Goal: Task Accomplishment & Management: Manage account settings

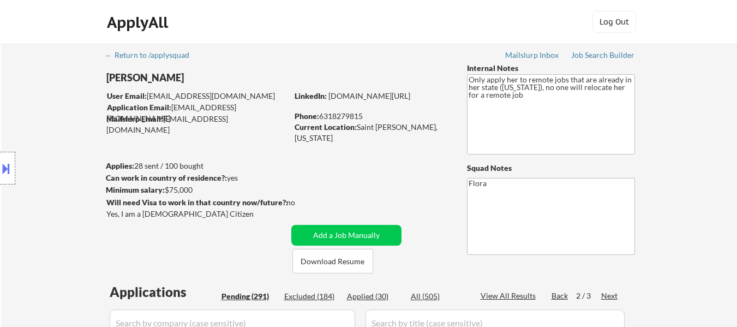
select select ""pending""
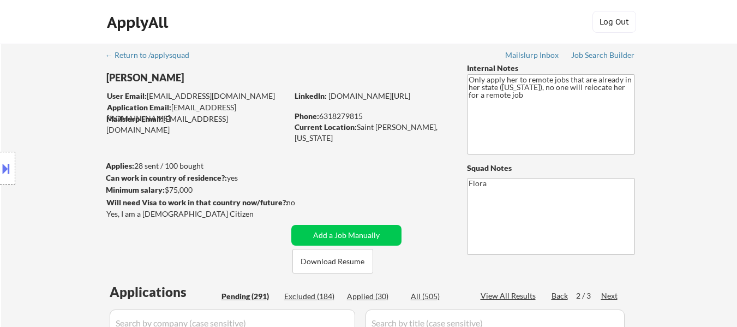
select select ""pending""
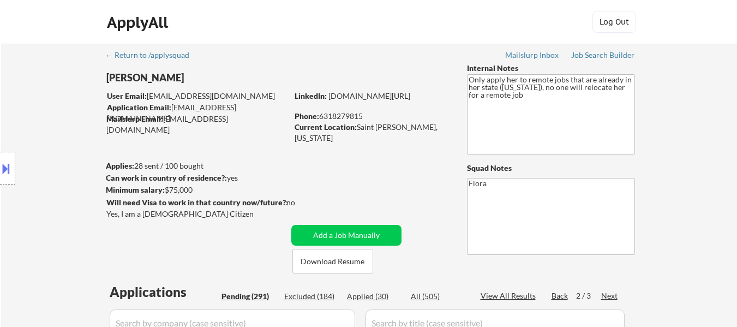
select select ""pending""
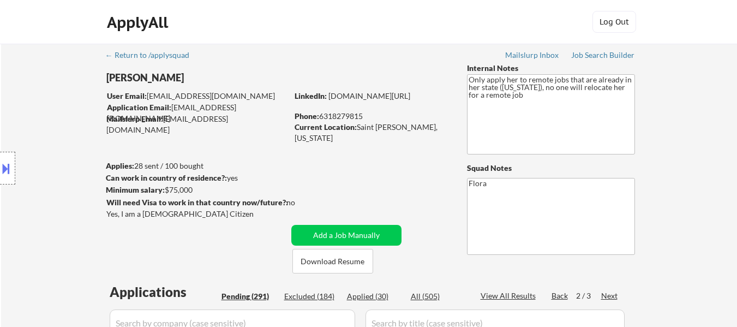
select select ""pending""
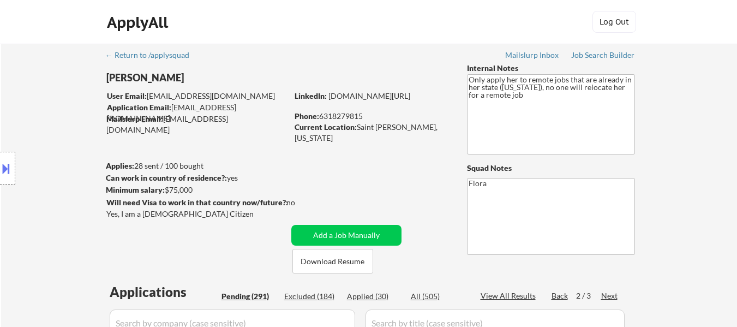
select select ""pending""
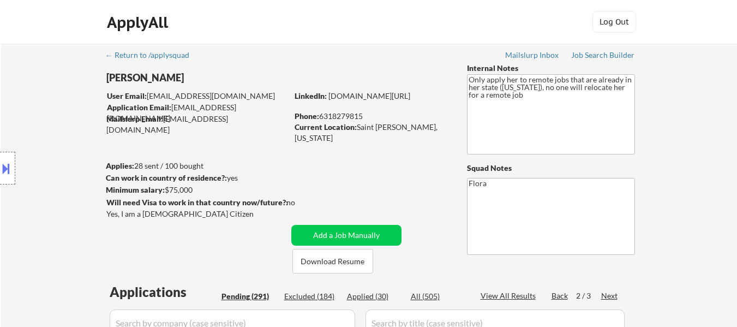
select select ""pending""
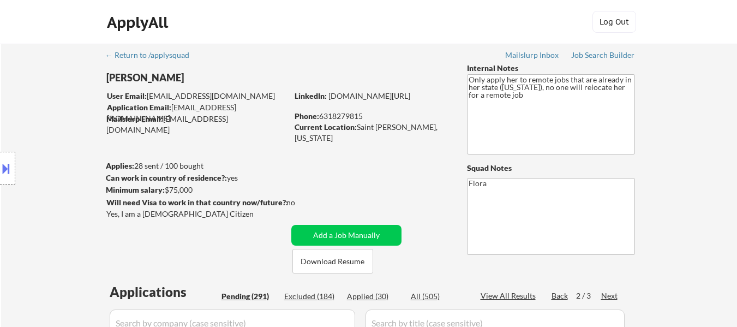
select select ""pending""
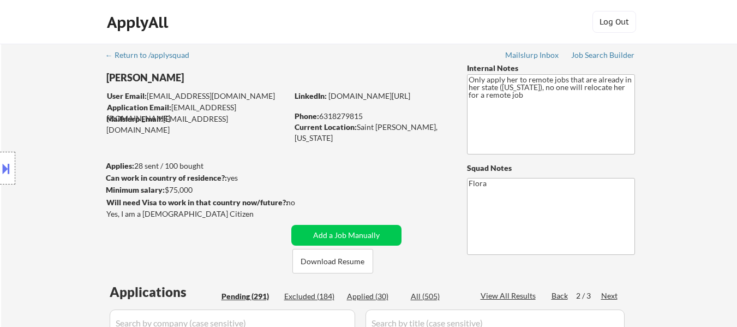
select select ""pending""
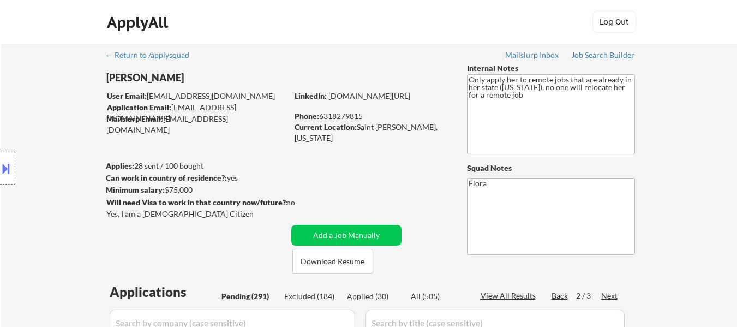
select select ""pending""
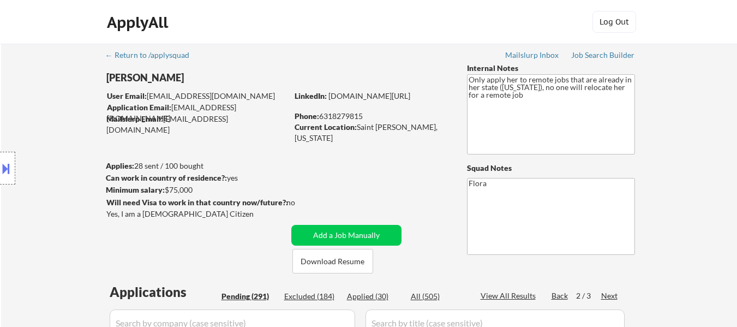
select select ""pending""
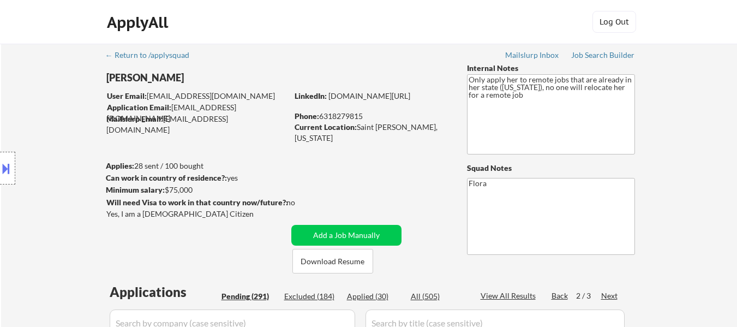
select select ""pending""
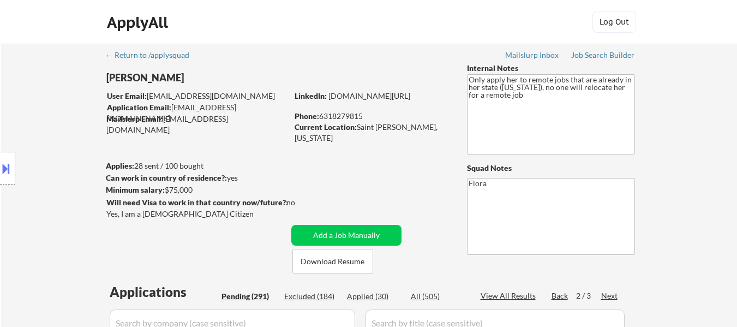
select select ""pending""
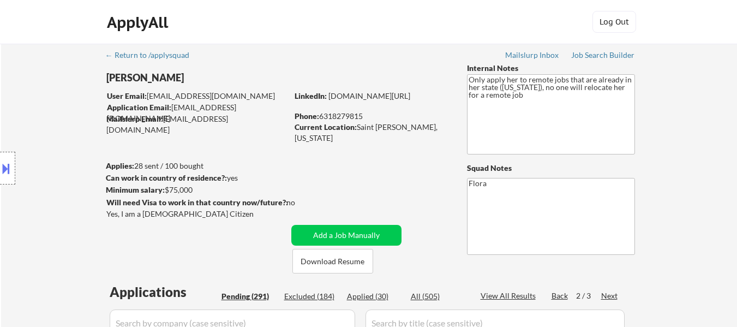
select select ""pending""
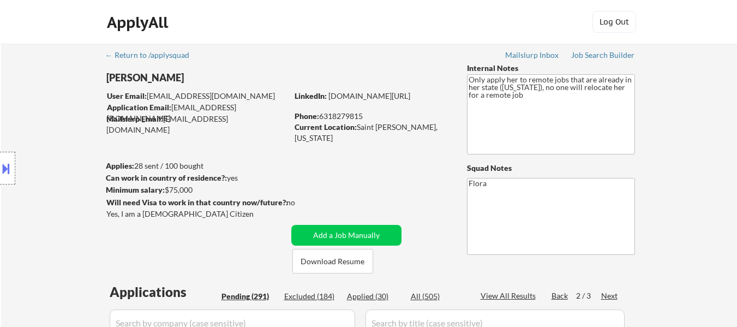
select select ""pending""
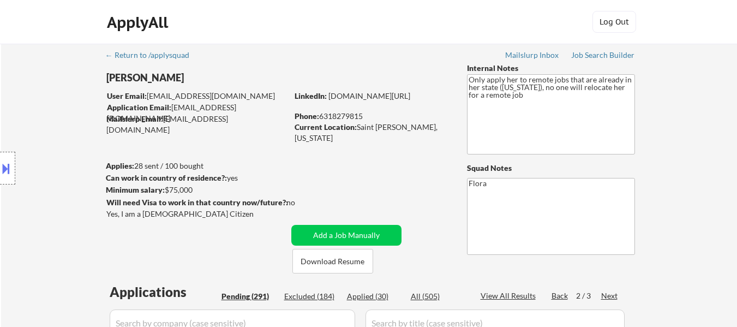
select select ""pending""
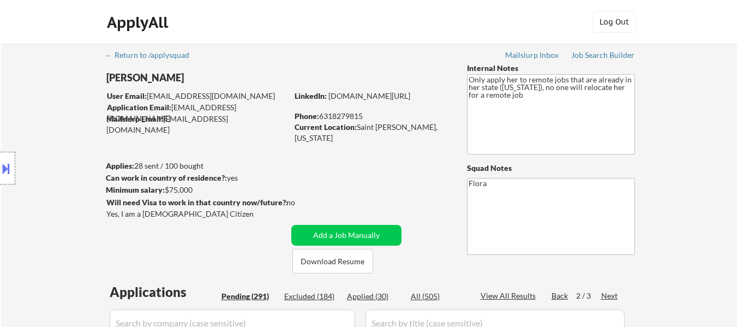
select select ""pending""
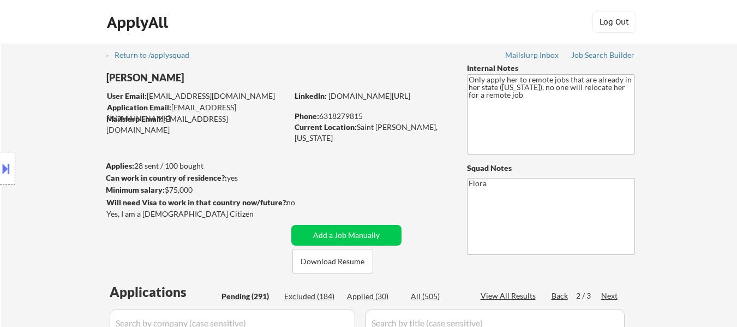
select select ""pending""
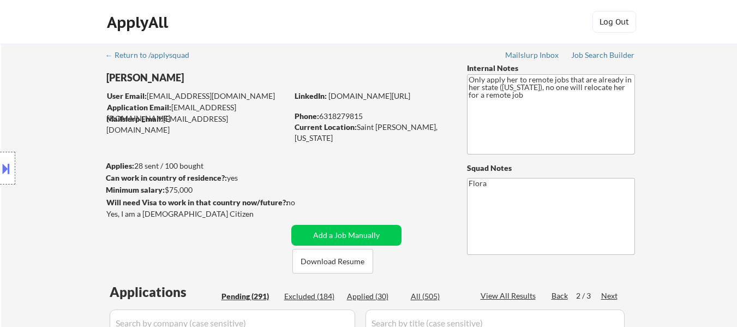
select select ""pending""
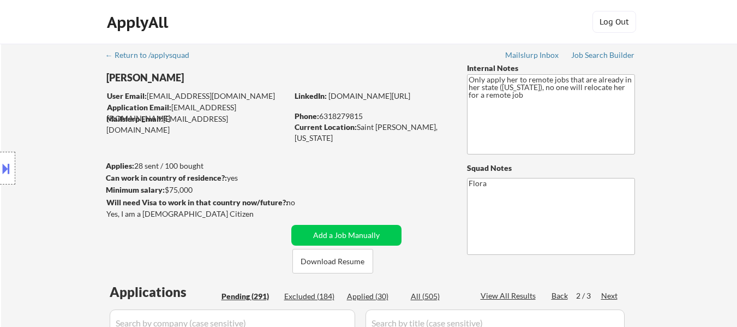
select select ""pending""
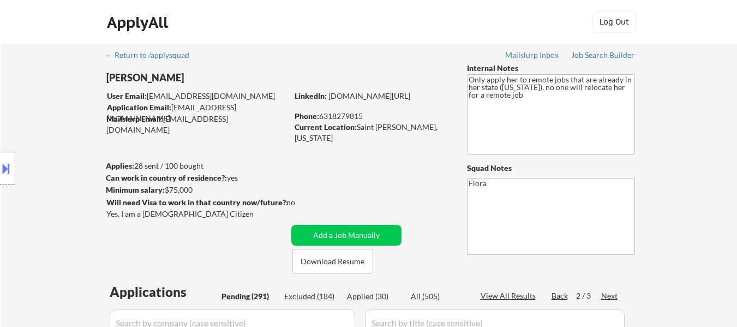
select select ""pending""
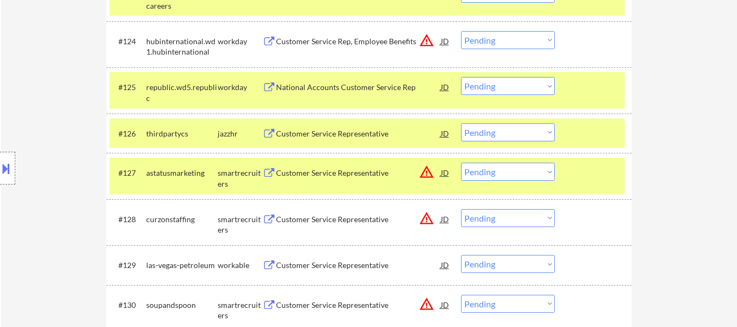
scroll to position [1309, 0]
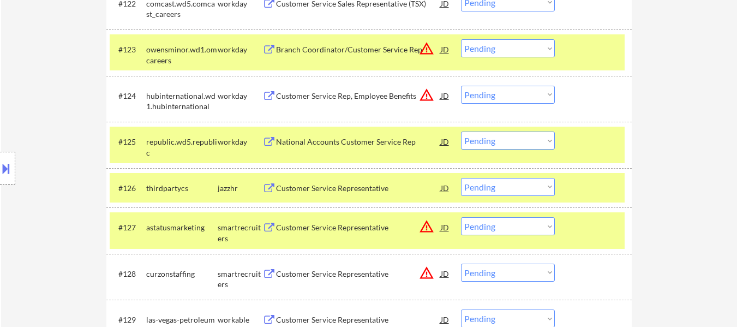
click at [572, 64] on div "#123 owensminor.wd1.omcareers workday Branch Coordinator/Customer Service Rep J…" at bounding box center [367, 52] width 515 height 36
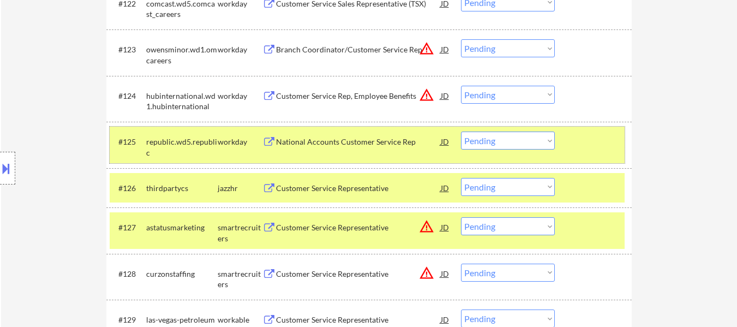
click at [590, 141] on div at bounding box center [595, 141] width 48 height 20
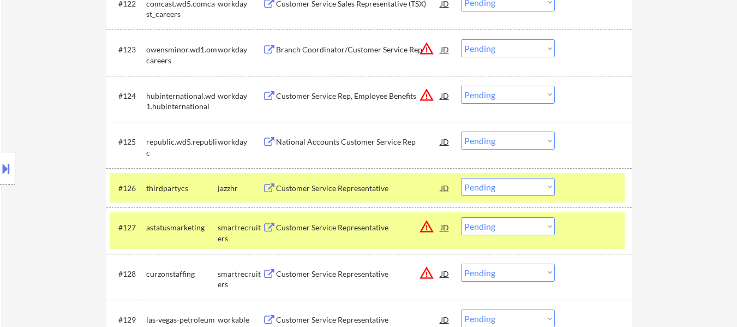
click at [598, 192] on div at bounding box center [595, 188] width 48 height 20
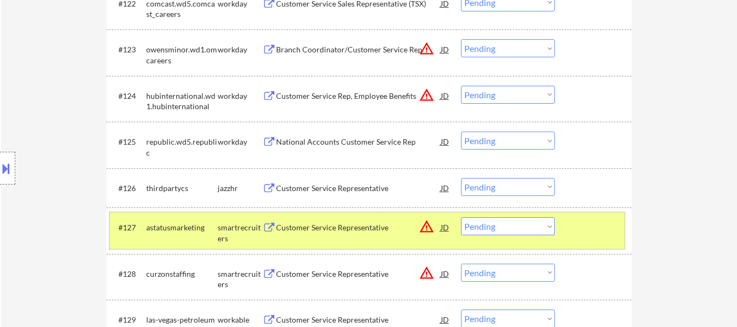
click at [593, 229] on div at bounding box center [595, 227] width 48 height 20
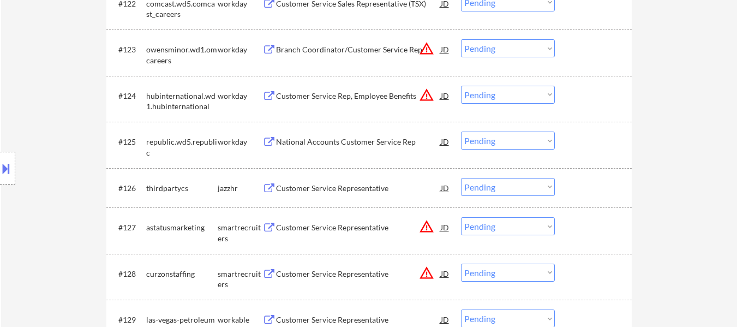
scroll to position [1364, 0]
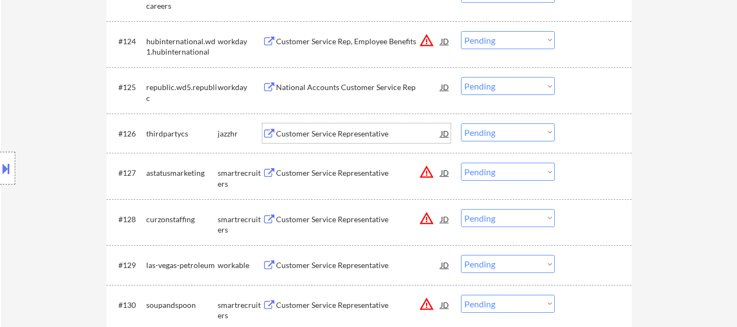
click at [371, 137] on div "Customer Service Representative" at bounding box center [358, 133] width 165 height 11
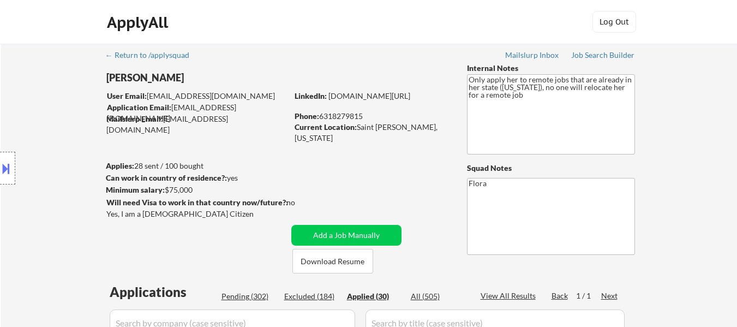
select select ""applied""
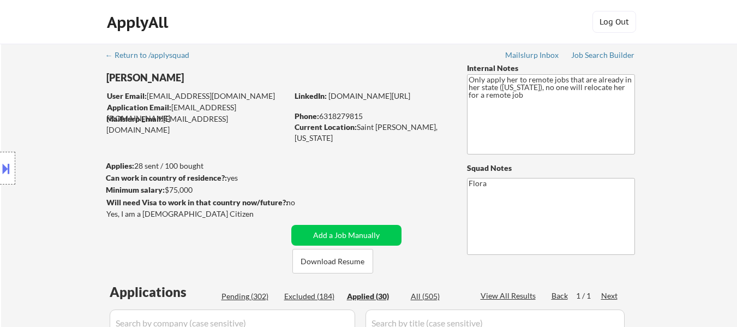
select select ""applied""
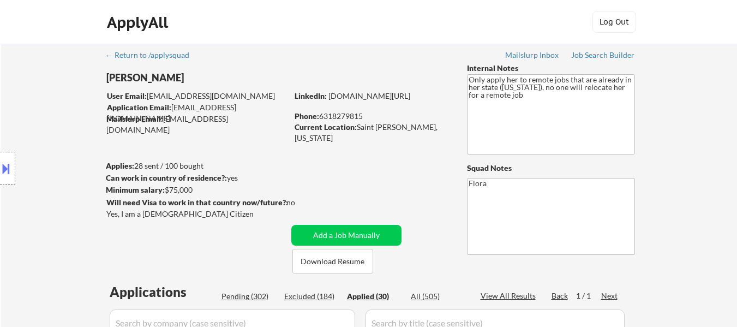
select select ""applied""
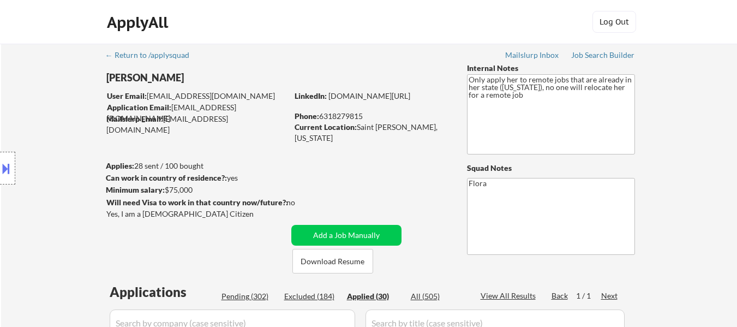
select select ""applied""
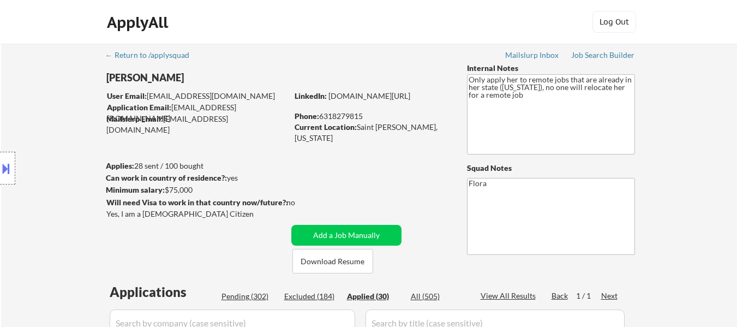
select select ""applied""
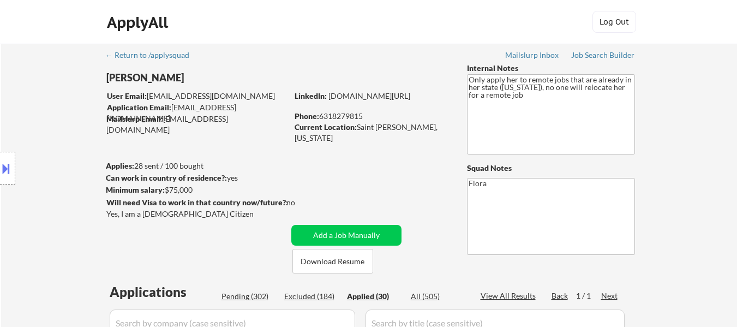
select select ""applied""
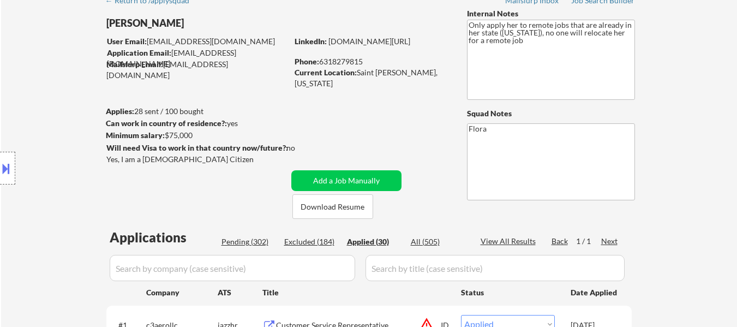
scroll to position [55, 0]
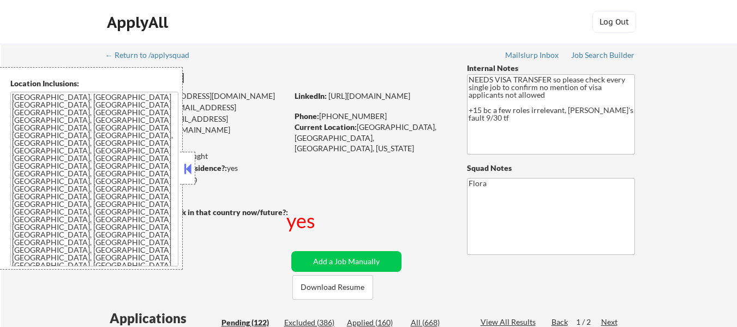
select select ""pending""
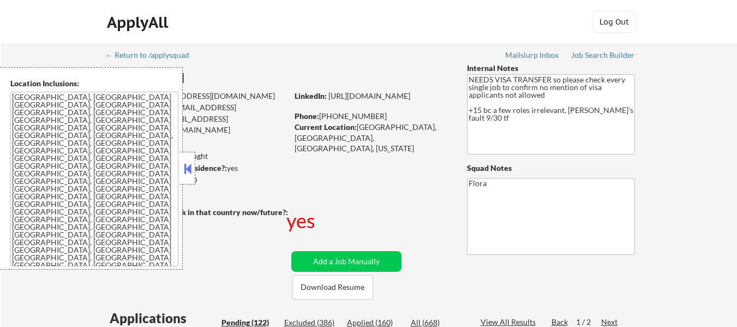
select select ""pending""
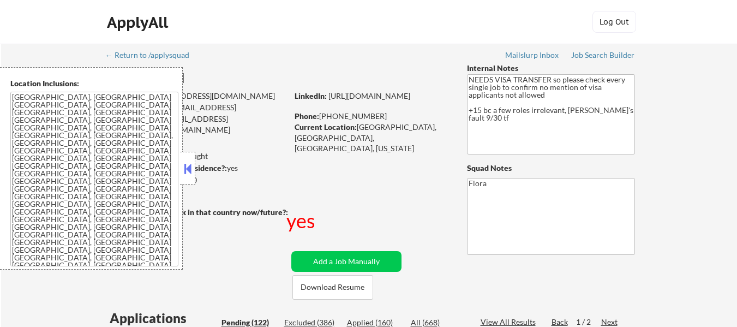
select select ""pending""
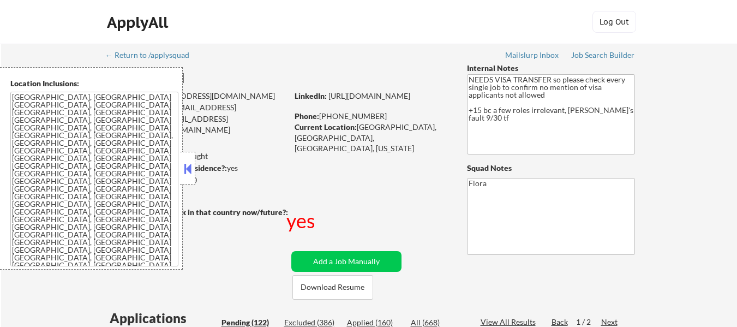
select select ""pending""
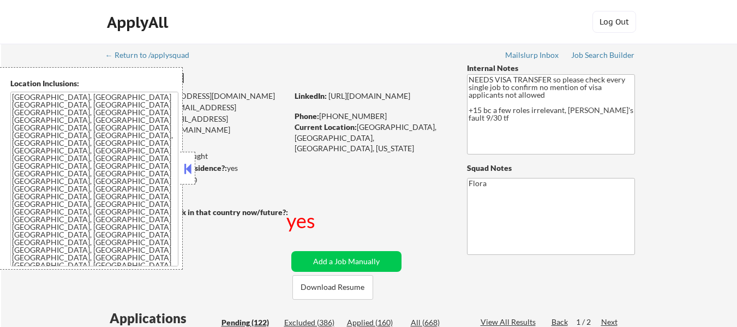
select select ""pending""
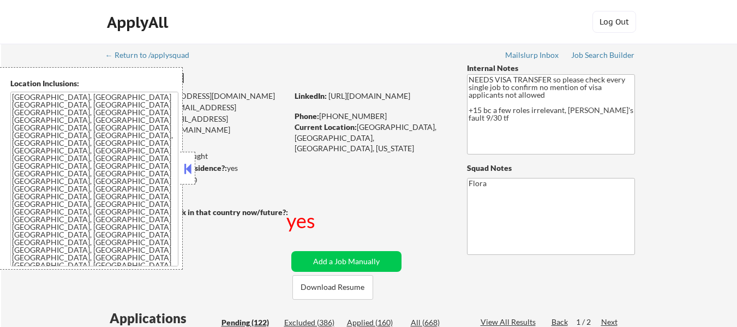
select select ""pending""
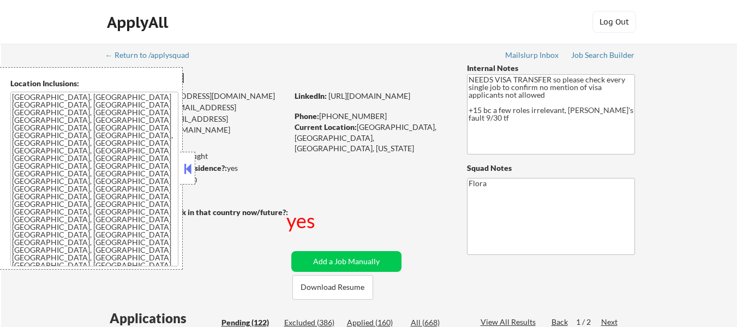
select select ""pending""
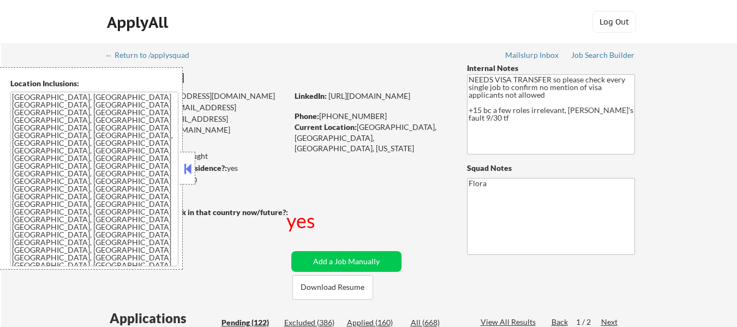
select select ""pending""
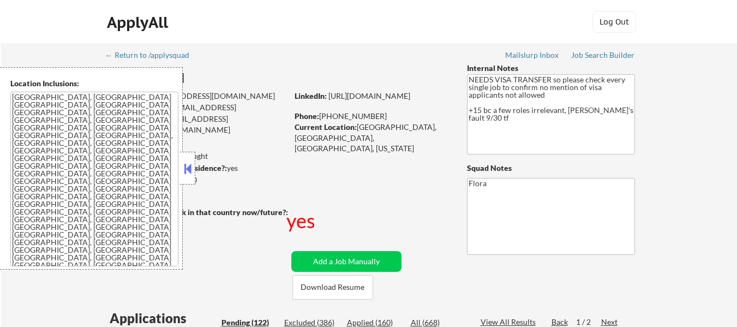
select select ""pending""
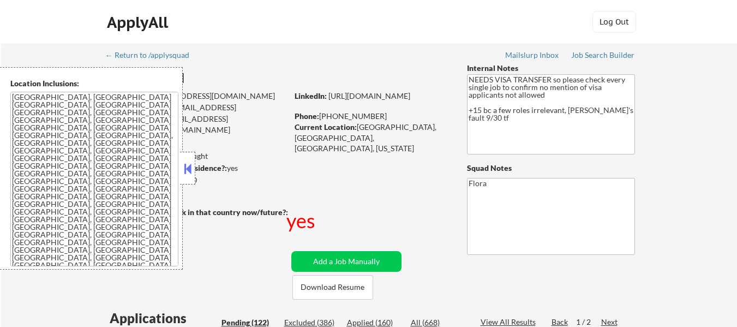
select select ""pending""
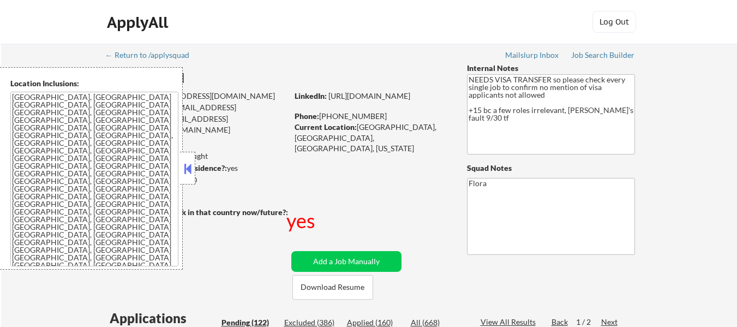
select select ""pending""
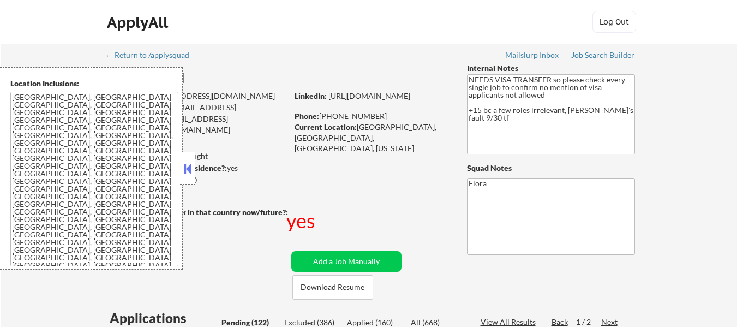
select select ""pending""
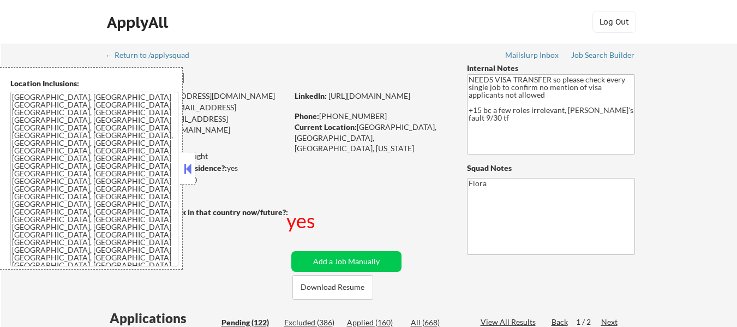
select select ""pending""
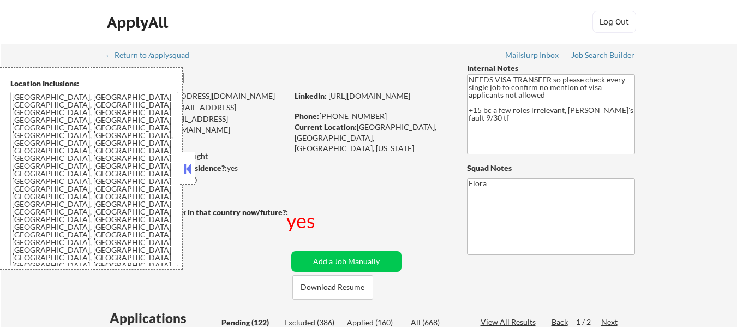
select select ""pending""
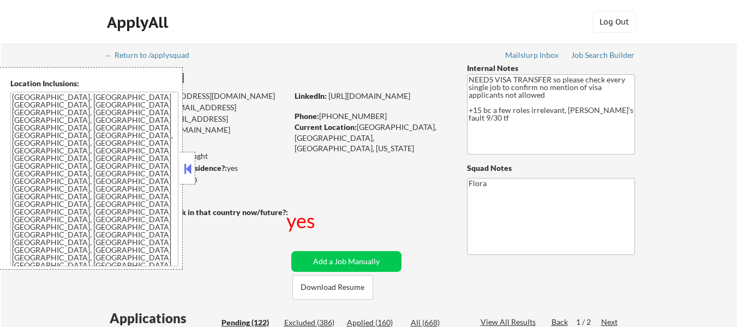
select select ""pending""
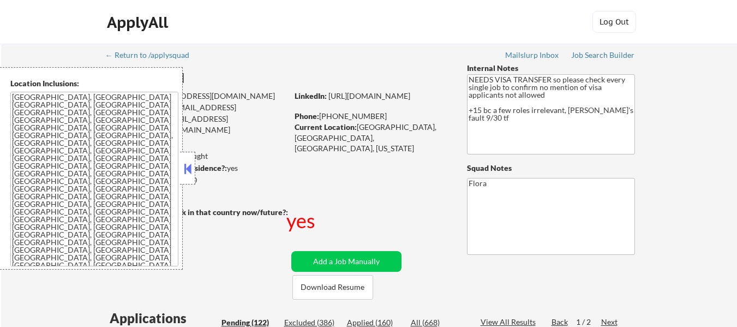
select select ""pending""
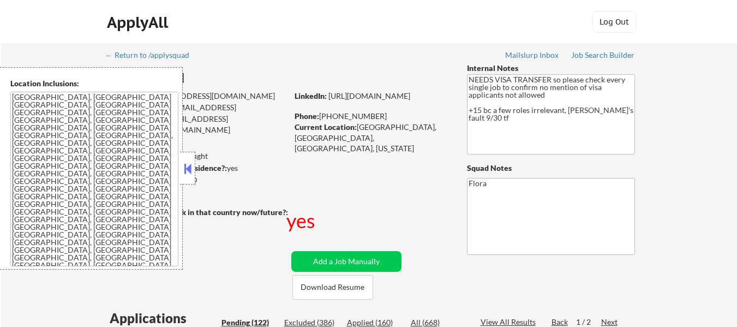
select select ""pending""
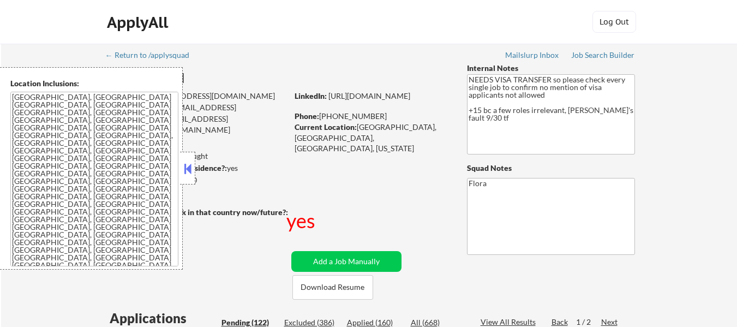
select select ""pending""
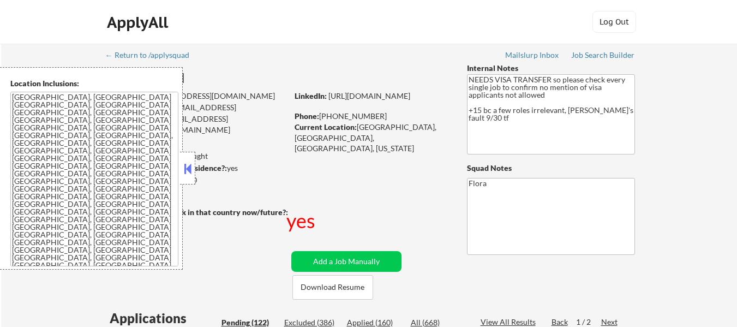
select select ""pending""
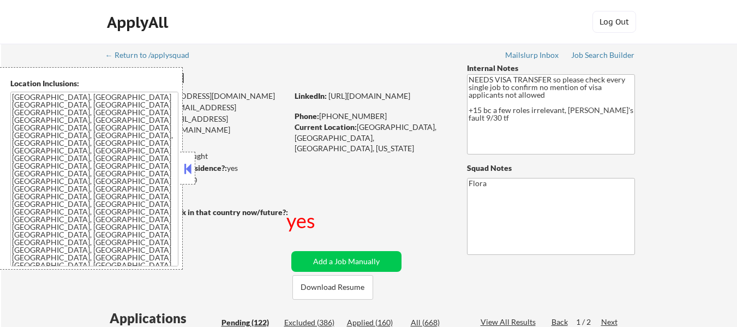
select select ""pending""
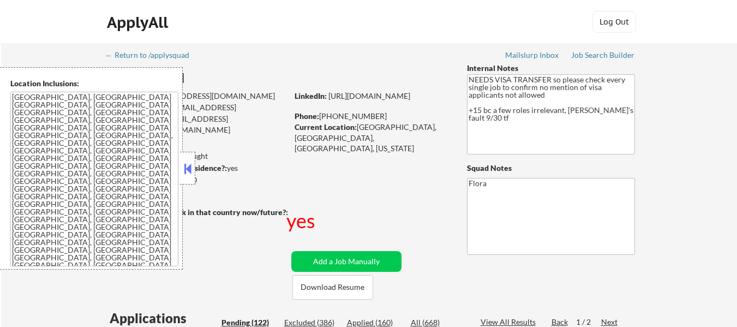
click at [190, 169] on button at bounding box center [188, 168] width 12 height 16
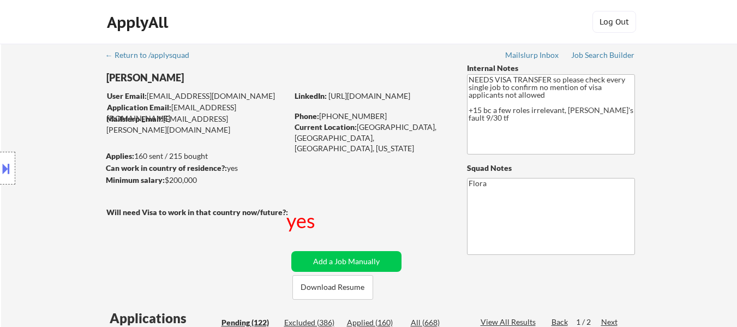
click at [5, 169] on button at bounding box center [6, 168] width 12 height 18
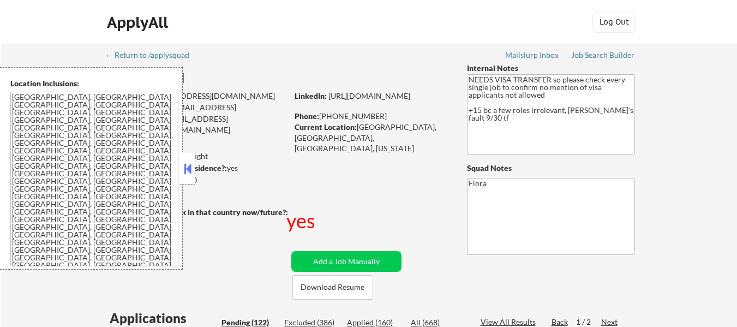
click at [74, 159] on textarea "[GEOGRAPHIC_DATA], [GEOGRAPHIC_DATA] [GEOGRAPHIC_DATA], [GEOGRAPHIC_DATA] [GEOG…" at bounding box center [94, 179] width 168 height 175
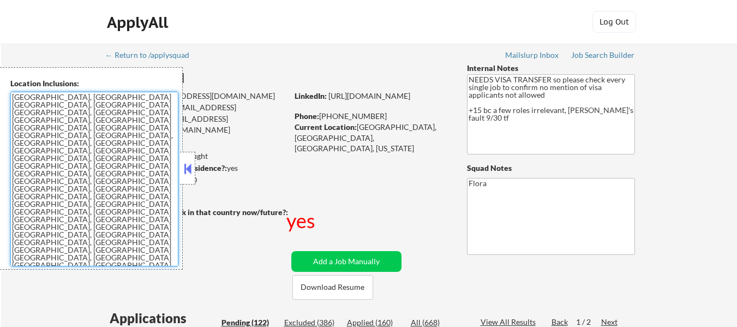
click at [188, 164] on button at bounding box center [188, 168] width 12 height 16
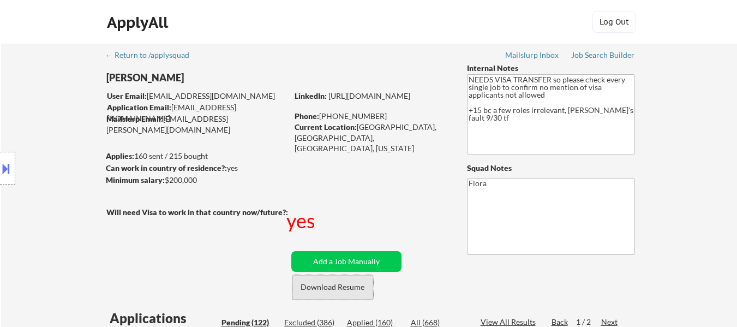
click at [331, 289] on button "Download Resume" at bounding box center [332, 287] width 81 height 25
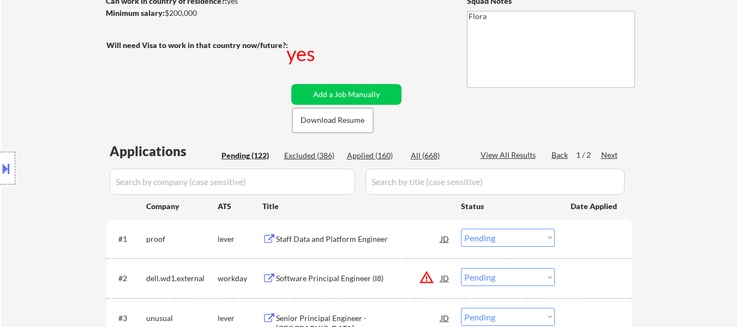
scroll to position [218, 0]
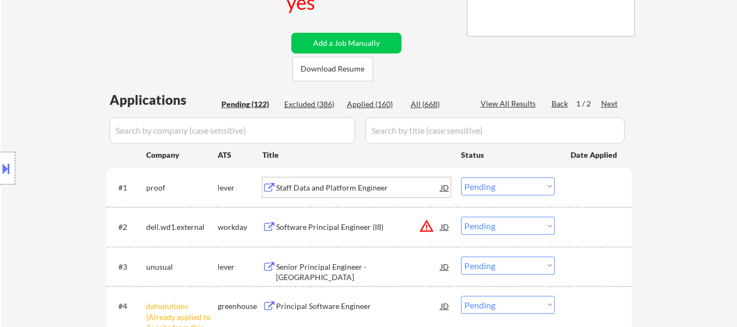
click at [366, 186] on div "Staff Data and Platform Engineer" at bounding box center [358, 187] width 165 height 11
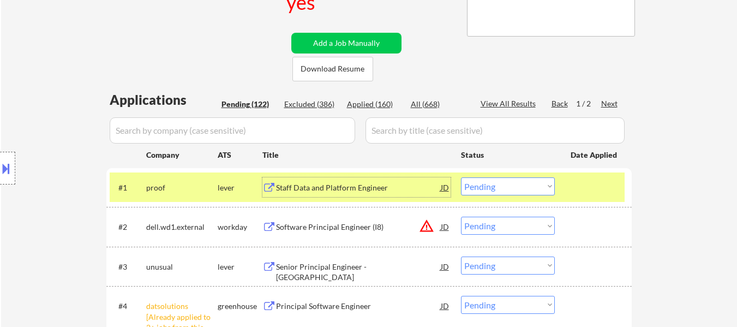
click at [365, 226] on div "Software Principal Engineer (I8)" at bounding box center [358, 226] width 165 height 11
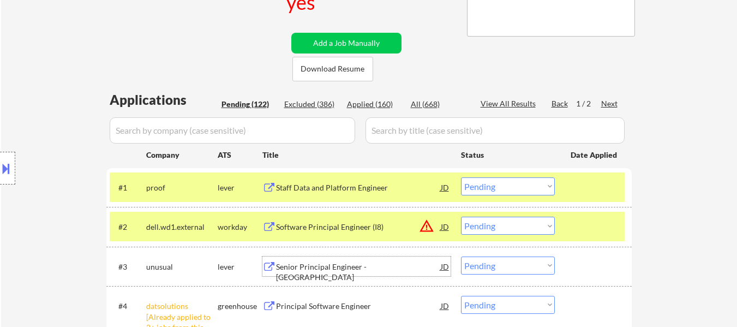
click at [364, 267] on div "Senior Principal Engineer - [GEOGRAPHIC_DATA]" at bounding box center [358, 271] width 165 height 21
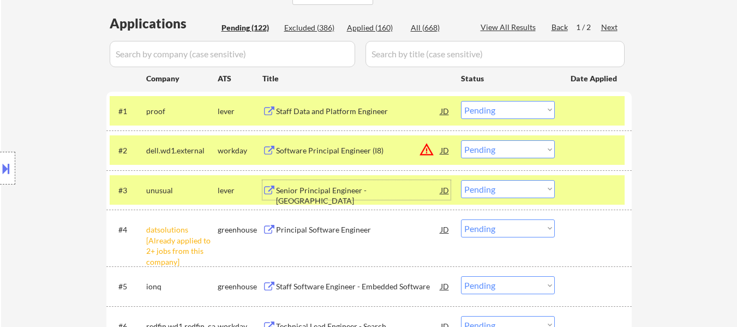
scroll to position [327, 0]
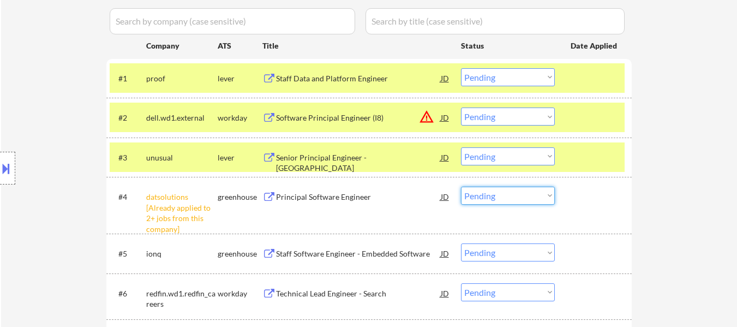
click at [487, 195] on select "Choose an option... Pending Applied Excluded (Questions) Excluded (Expired) Exc…" at bounding box center [508, 196] width 94 height 18
click at [461, 187] on select "Choose an option... Pending Applied Excluded (Questions) Excluded (Expired) Exc…" at bounding box center [508, 196] width 94 height 18
select select ""pending""
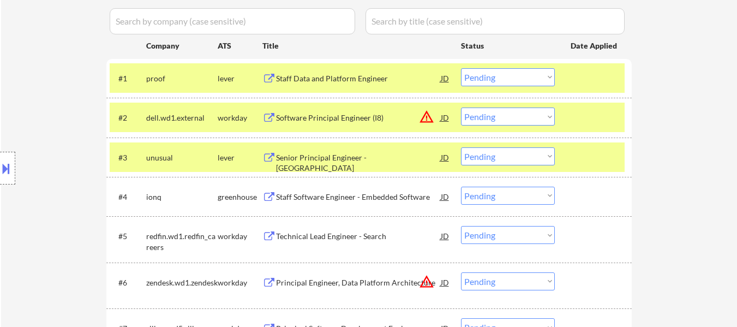
click at [525, 75] on select "Choose an option... Pending Applied Excluded (Questions) Excluded (Expired) Exc…" at bounding box center [508, 77] width 94 height 18
click at [461, 68] on select "Choose an option... Pending Applied Excluded (Questions) Excluded (Expired) Exc…" at bounding box center [508, 77] width 94 height 18
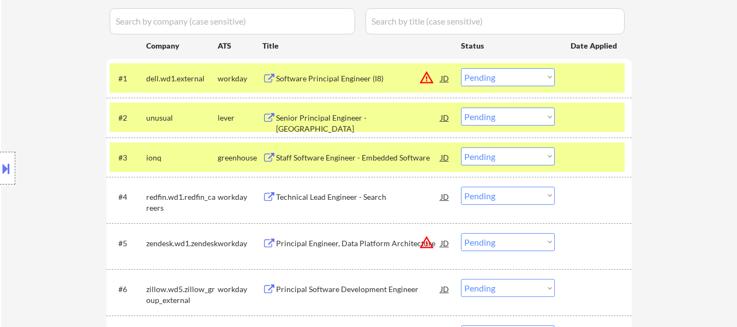
click at [496, 75] on select "Choose an option... Pending Applied Excluded (Questions) Excluded (Expired) Exc…" at bounding box center [508, 77] width 94 height 18
click at [461, 68] on select "Choose an option... Pending Applied Excluded (Questions) Excluded (Expired) Exc…" at bounding box center [508, 77] width 94 height 18
select select ""pending""
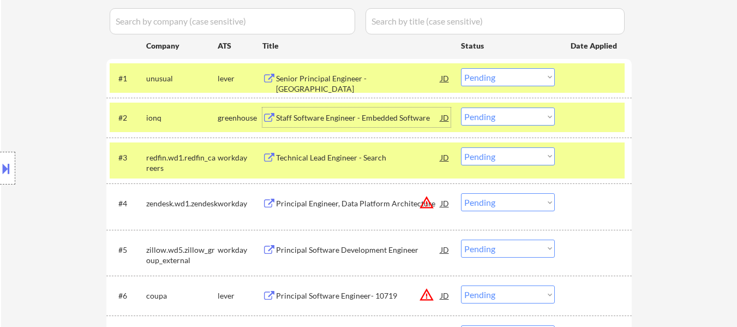
click at [332, 116] on div "Staff Software Engineer - Embedded Software" at bounding box center [358, 117] width 165 height 11
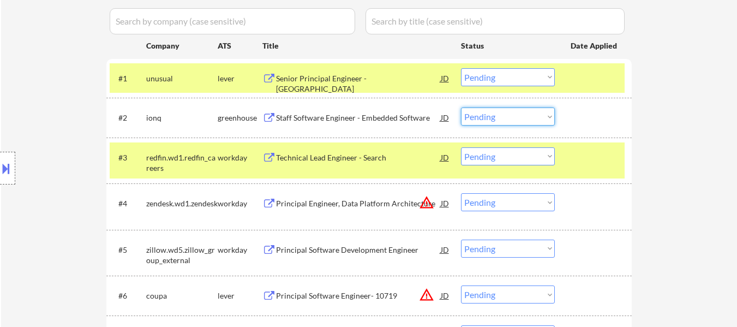
click at [505, 113] on select "Choose an option... Pending Applied Excluded (Questions) Excluded (Expired) Exc…" at bounding box center [508, 116] width 94 height 18
click at [461, 107] on select "Choose an option... Pending Applied Excluded (Questions) Excluded (Expired) Exc…" at bounding box center [508, 116] width 94 height 18
select select ""pending""
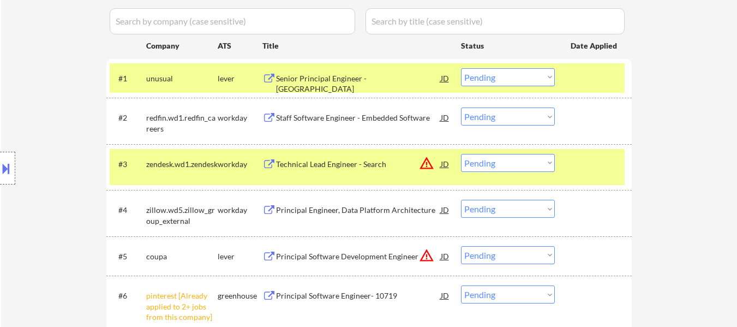
click at [499, 73] on select "Choose an option... Pending Applied Excluded (Questions) Excluded (Expired) Exc…" at bounding box center [508, 77] width 94 height 18
click at [628, 106] on div "#2 redfin.wd1.redfin_careers workday Technical Lead Engineer - Search JD warnin…" at bounding box center [368, 121] width 525 height 46
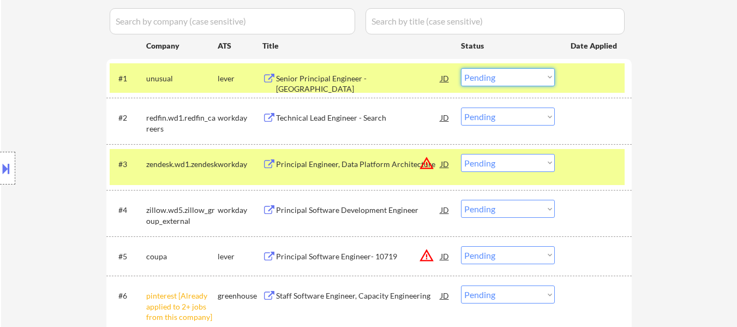
click at [505, 79] on select "Choose an option... Pending Applied Excluded (Questions) Excluded (Expired) Exc…" at bounding box center [508, 77] width 94 height 18
click at [461, 68] on select "Choose an option... Pending Applied Excluded (Questions) Excluded (Expired) Exc…" at bounding box center [508, 77] width 94 height 18
select select ""pending""
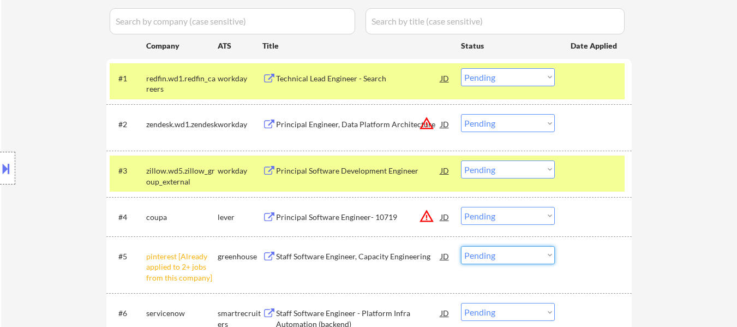
click at [519, 255] on select "Choose an option... Pending Applied Excluded (Questions) Excluded (Expired) Exc…" at bounding box center [508, 255] width 94 height 18
click at [461, 246] on select "Choose an option... Pending Applied Excluded (Questions) Excluded (Expired) Exc…" at bounding box center [508, 255] width 94 height 18
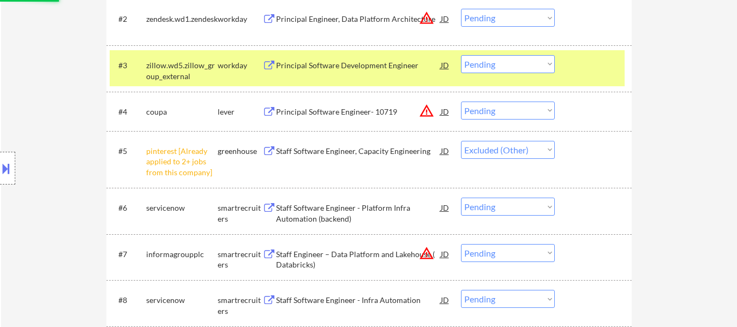
scroll to position [436, 0]
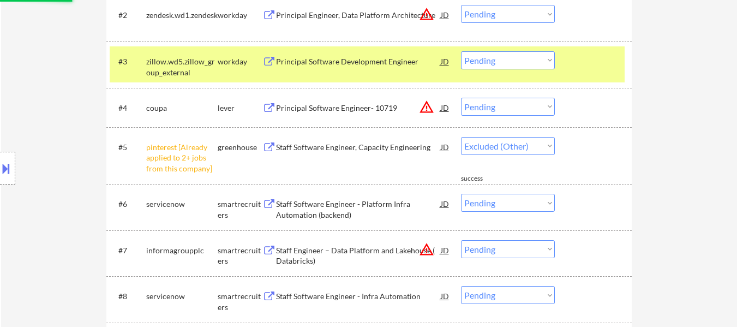
select select ""pending""
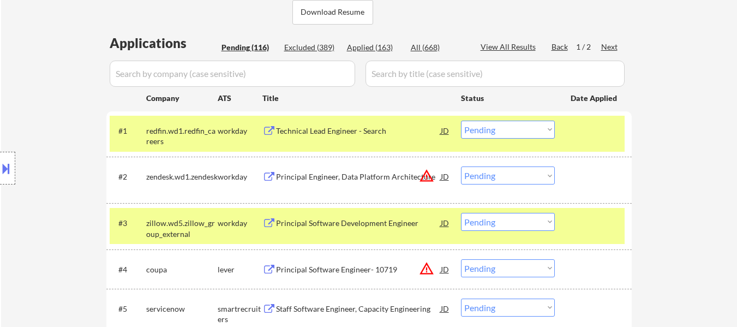
scroll to position [273, 0]
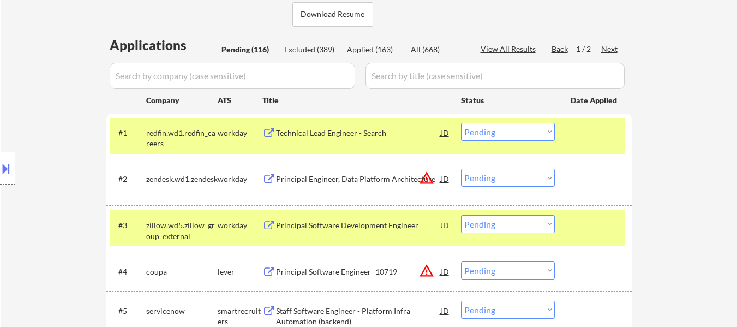
click at [364, 132] on div "Technical Lead Engineer - Search" at bounding box center [358, 133] width 165 height 11
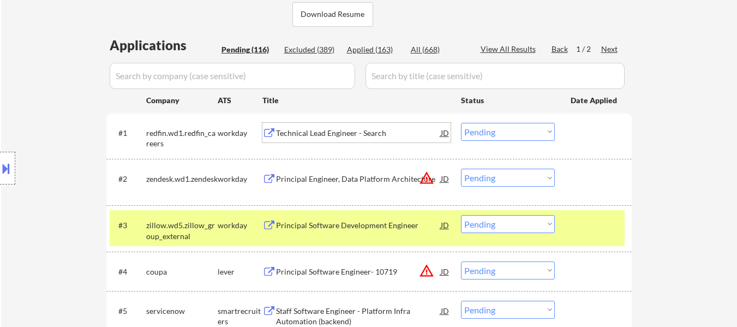
click at [347, 178] on div "Principal Engineer, Data Platform Architecture" at bounding box center [358, 178] width 165 height 11
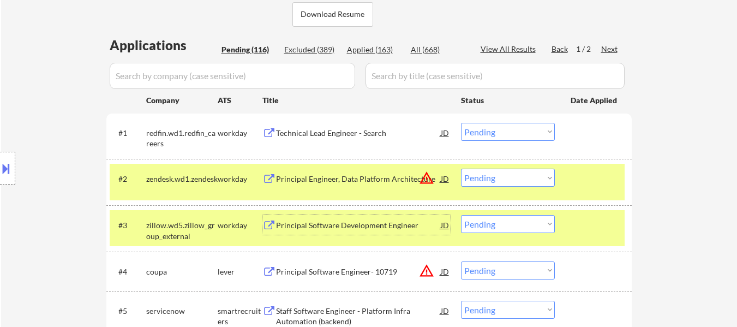
click at [350, 223] on div "Principal Software Development Engineer" at bounding box center [358, 225] width 165 height 11
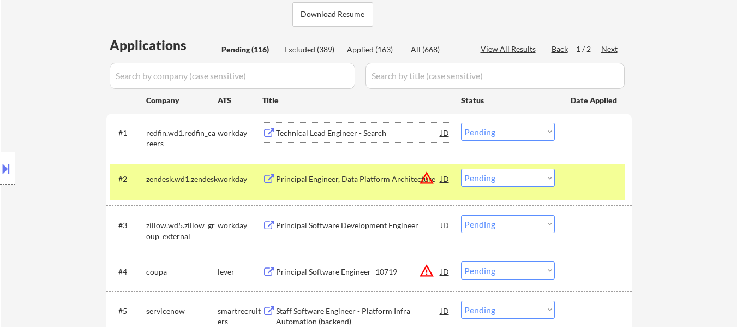
click at [336, 135] on div "Technical Lead Engineer - Search" at bounding box center [358, 133] width 165 height 11
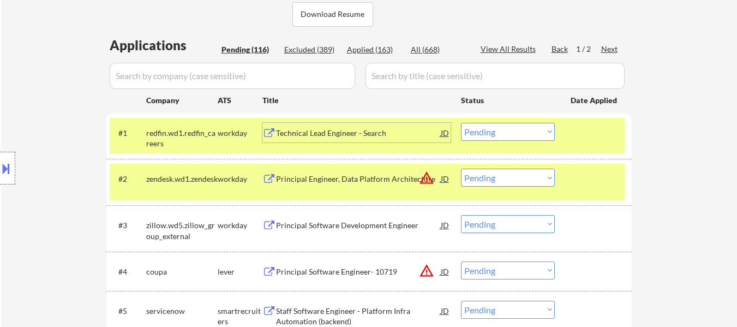
click at [467, 132] on select "Choose an option... Pending Applied Excluded (Questions) Excluded (Expired) Exc…" at bounding box center [508, 132] width 94 height 18
click at [461, 123] on select "Choose an option... Pending Applied Excluded (Questions) Excluded (Expired) Exc…" at bounding box center [508, 132] width 94 height 18
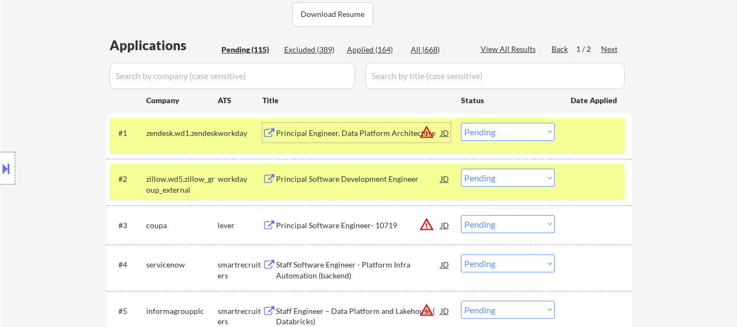
click at [368, 129] on div "Principal Engineer, Data Platform Architecture" at bounding box center [358, 133] width 165 height 11
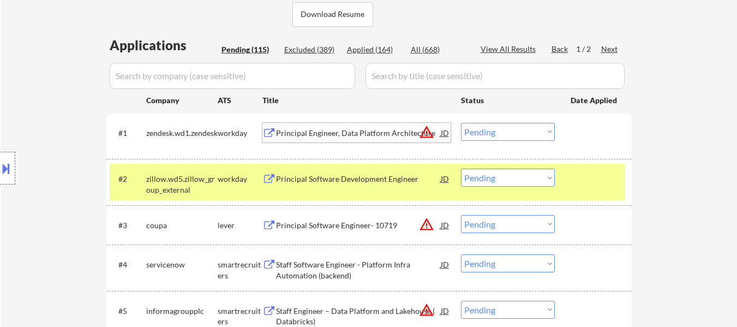
drag, startPoint x: 333, startPoint y: 136, endPoint x: 342, endPoint y: 134, distance: 9.5
click at [333, 136] on div "Principal Engineer, Data Platform Architecture" at bounding box center [358, 133] width 165 height 11
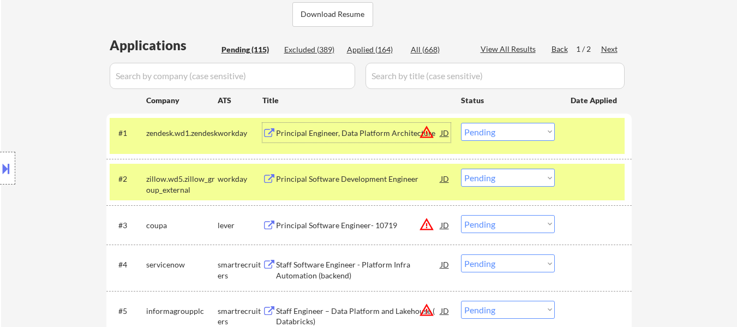
click at [492, 134] on select "Choose an option... Pending Applied Excluded (Questions) Excluded (Expired) Exc…" at bounding box center [508, 132] width 94 height 18
click at [461, 123] on select "Choose an option... Pending Applied Excluded (Questions) Excluded (Expired) Exc…" at bounding box center [508, 132] width 94 height 18
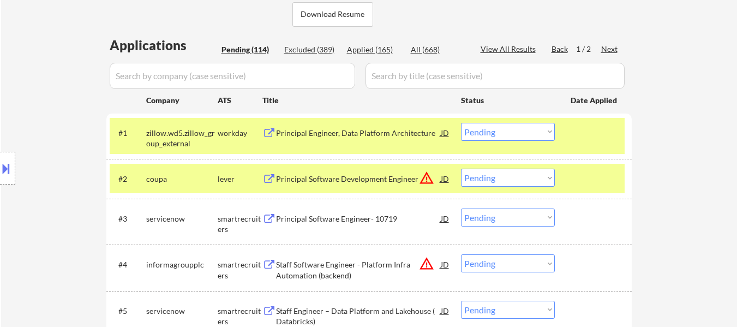
click at [394, 177] on div "Principal Software Development Engineer" at bounding box center [358, 178] width 165 height 11
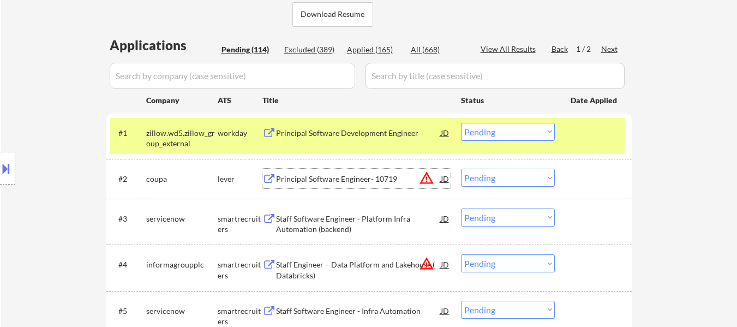
click at [368, 221] on div "Staff Software Engineer - Platform Infra Automation (backend)" at bounding box center [358, 223] width 165 height 21
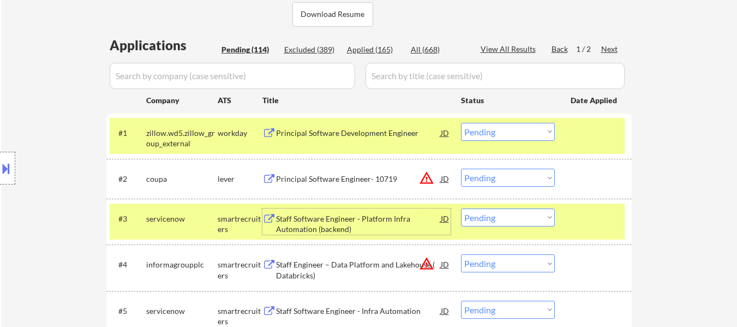
click at [484, 128] on select "Choose an option... Pending Applied Excluded (Questions) Excluded (Expired) Exc…" at bounding box center [508, 132] width 94 height 18
click at [461, 123] on select "Choose an option... Pending Applied Excluded (Questions) Excluded (Expired) Exc…" at bounding box center [508, 132] width 94 height 18
select select ""pending""
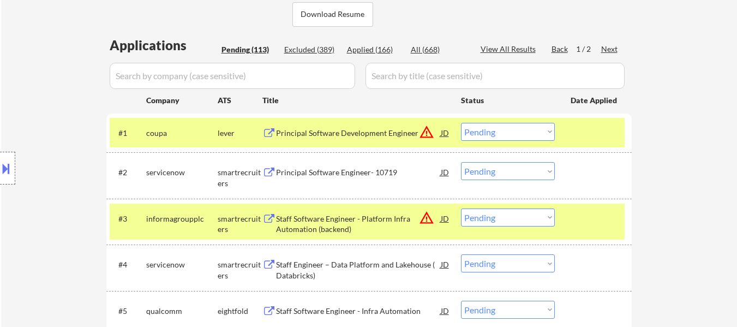
click at [497, 171] on select "Choose an option... Pending Applied Excluded (Questions) Excluded (Expired) Exc…" at bounding box center [508, 171] width 94 height 18
click at [461, 162] on select "Choose an option... Pending Applied Excluded (Questions) Excluded (Expired) Exc…" at bounding box center [508, 171] width 94 height 18
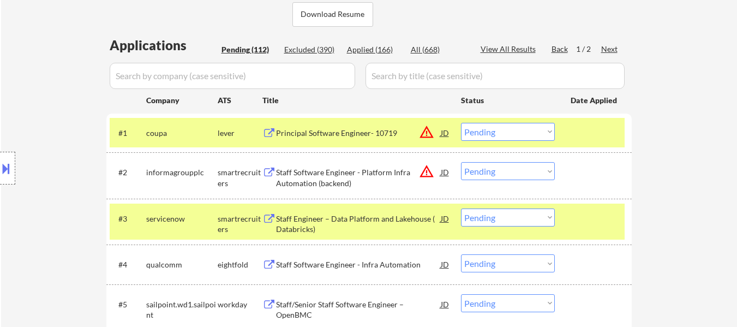
click at [356, 168] on div "Staff Software Engineer - Platform Infra Automation (backend)" at bounding box center [358, 177] width 165 height 21
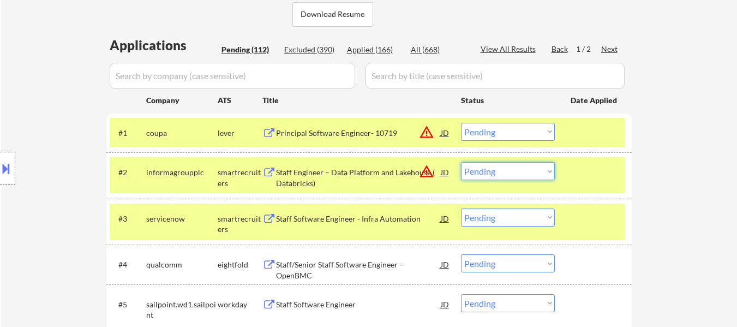
click at [507, 170] on select "Choose an option... Pending Applied Excluded (Questions) Excluded (Expired) Exc…" at bounding box center [508, 171] width 94 height 18
click at [461, 162] on select "Choose an option... Pending Applied Excluded (Questions) Excluded (Expired) Exc…" at bounding box center [508, 171] width 94 height 18
select select ""pending""
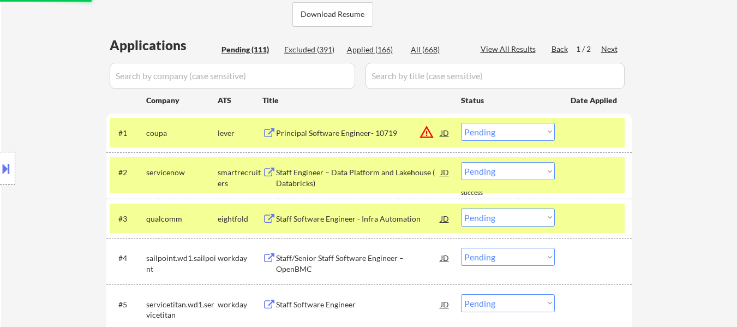
click at [591, 211] on div at bounding box center [595, 218] width 48 height 20
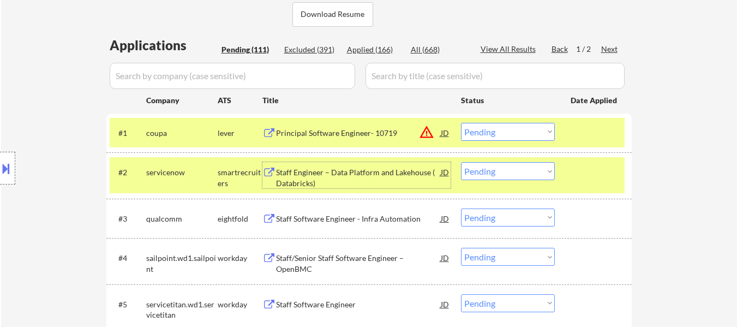
click at [370, 173] on div "Staff Engineer – Data Platform and Lakehouse ( Databricks)" at bounding box center [358, 177] width 165 height 21
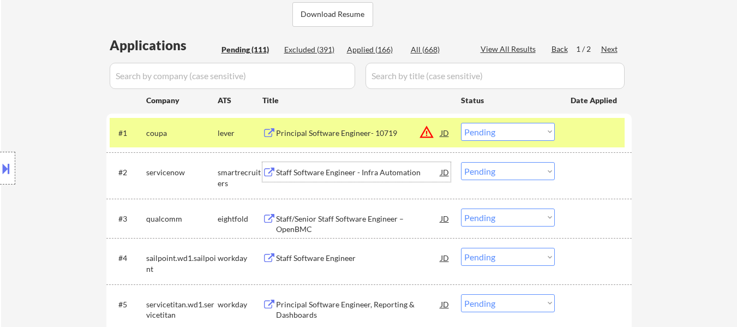
click at [475, 134] on select "Choose an option... Pending Applied Excluded (Questions) Excluded (Expired) Exc…" at bounding box center [508, 132] width 94 height 18
click at [461, 123] on select "Choose an option... Pending Applied Excluded (Questions) Excluded (Expired) Exc…" at bounding box center [508, 132] width 94 height 18
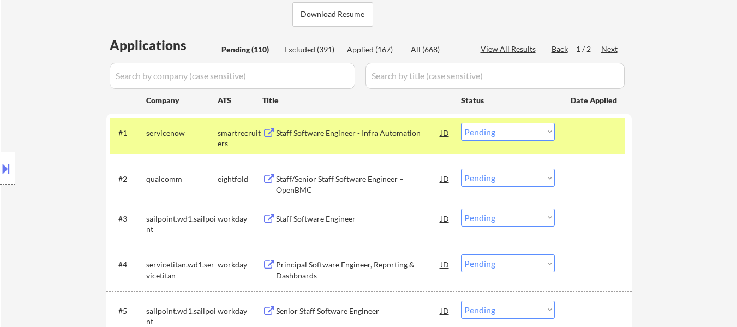
click at [505, 129] on select "Choose an option... Pending Applied Excluded (Questions) Excluded (Expired) Exc…" at bounding box center [508, 132] width 94 height 18
click at [461, 123] on select "Choose an option... Pending Applied Excluded (Questions) Excluded (Expired) Exc…" at bounding box center [508, 132] width 94 height 18
select select ""pending""
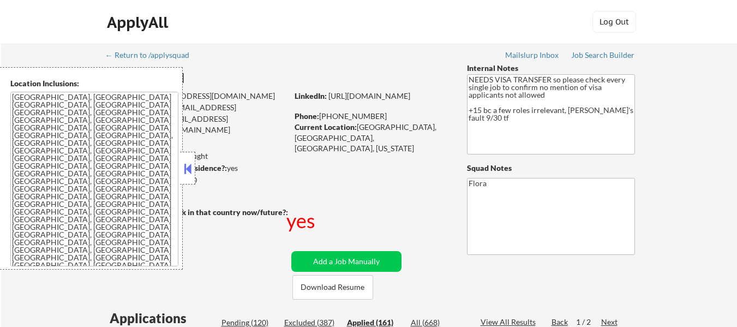
select select ""applied""
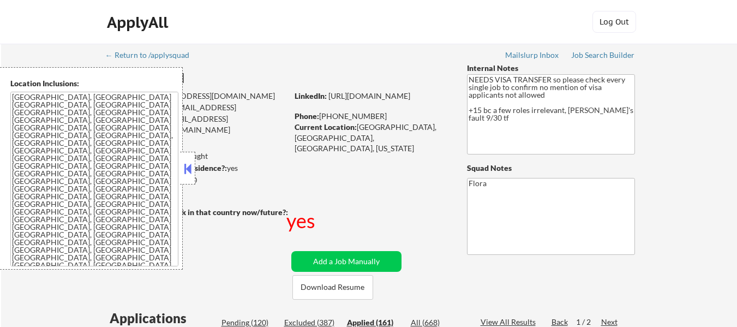
select select ""applied""
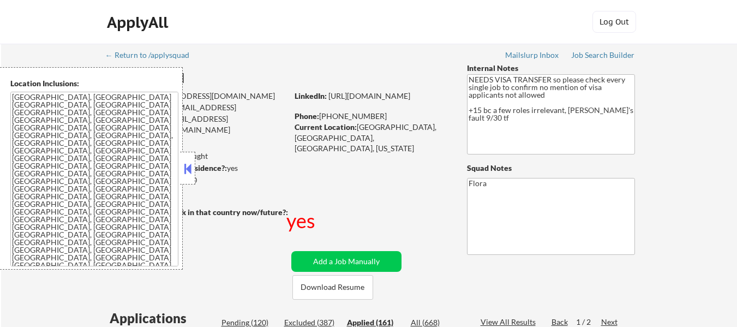
select select ""applied""
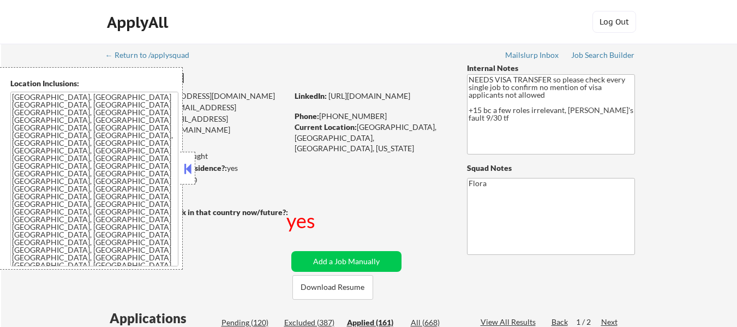
select select ""applied""
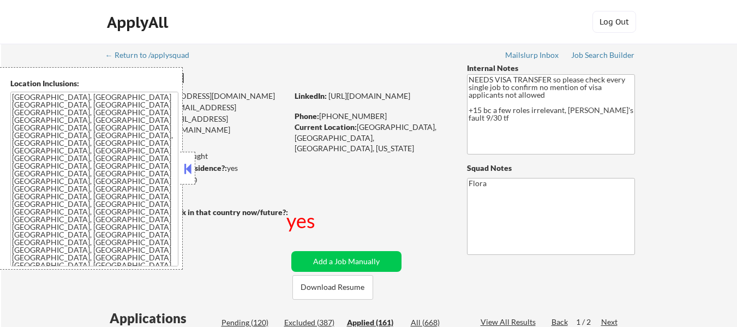
select select ""applied""
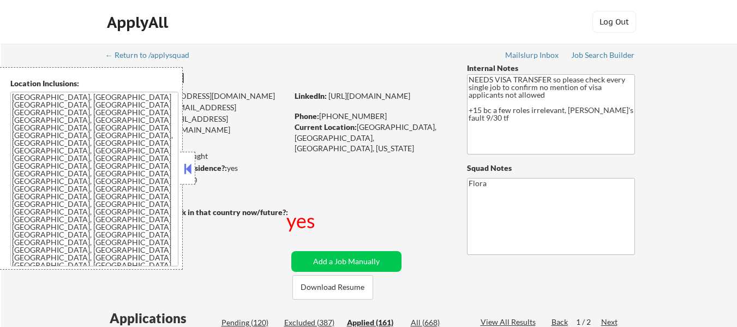
select select ""applied""
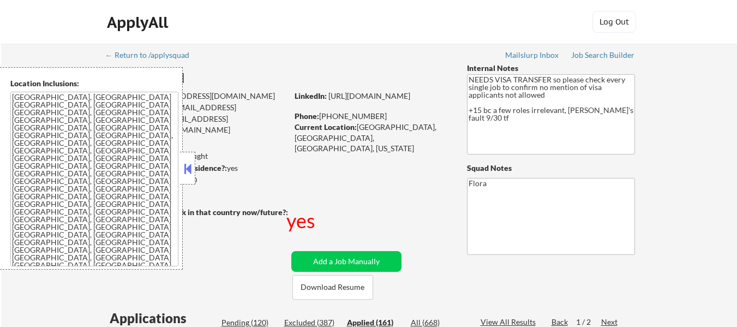
select select ""applied""
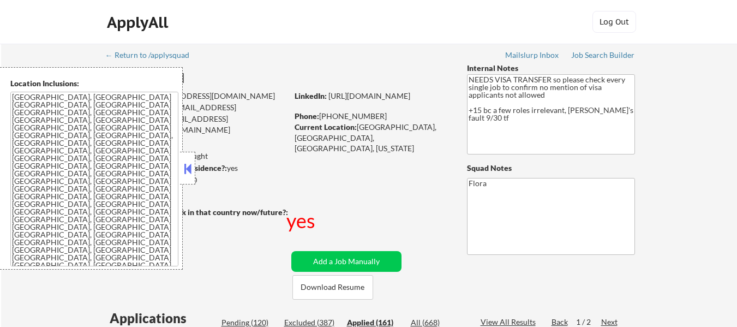
select select ""applied""
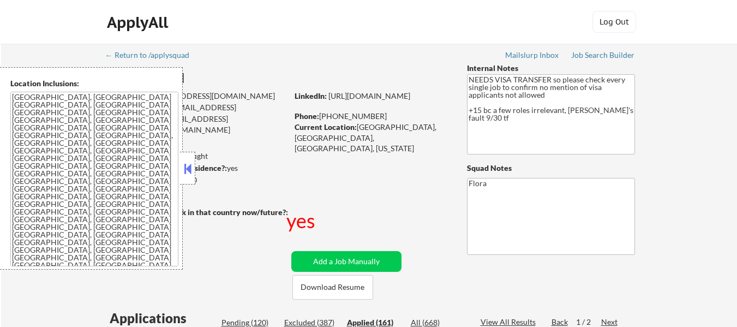
select select ""applied""
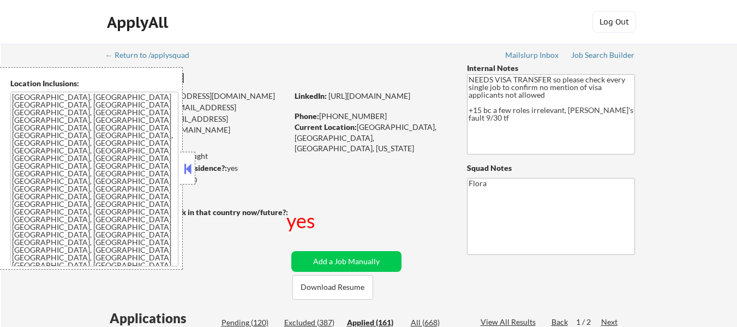
select select ""applied""
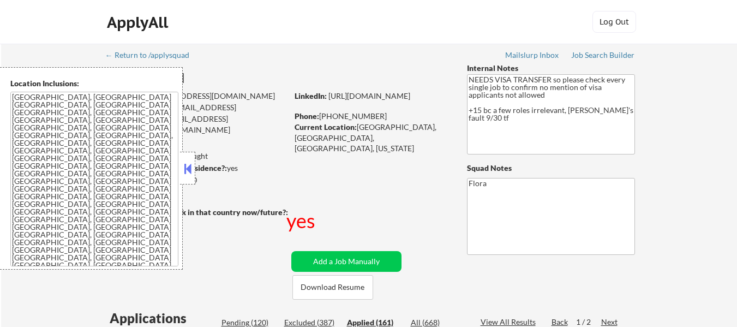
select select ""applied""
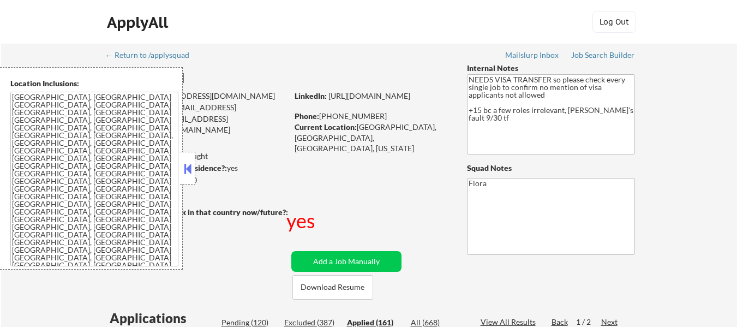
select select ""applied""
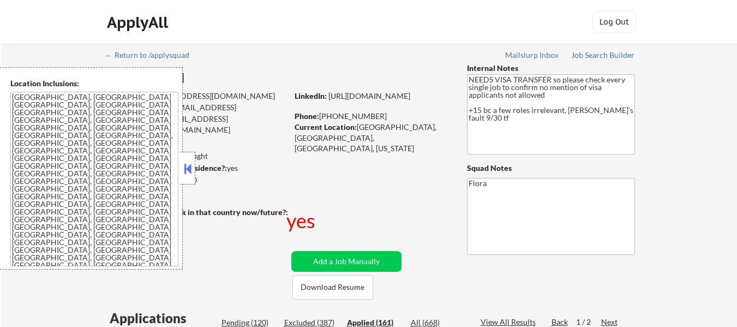
select select ""applied""
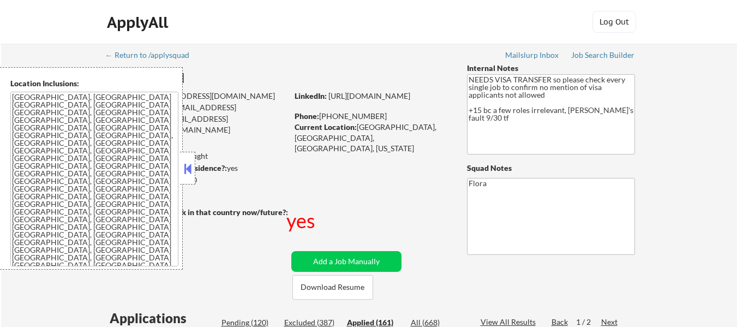
select select ""applied""
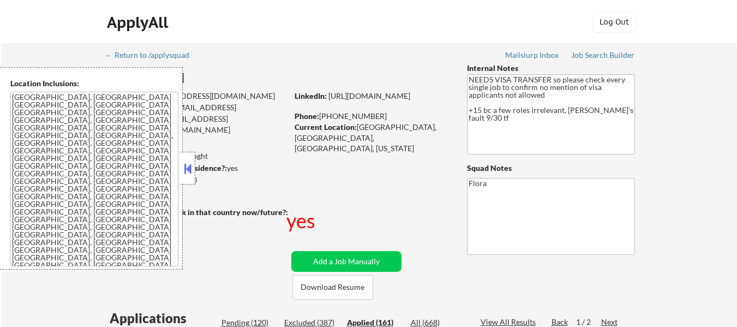
select select ""applied""
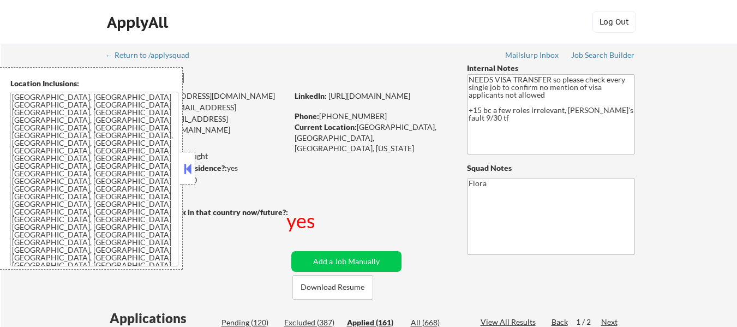
select select ""applied""
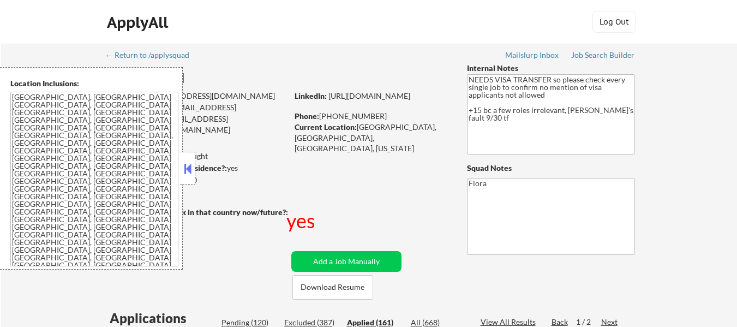
select select ""applied""
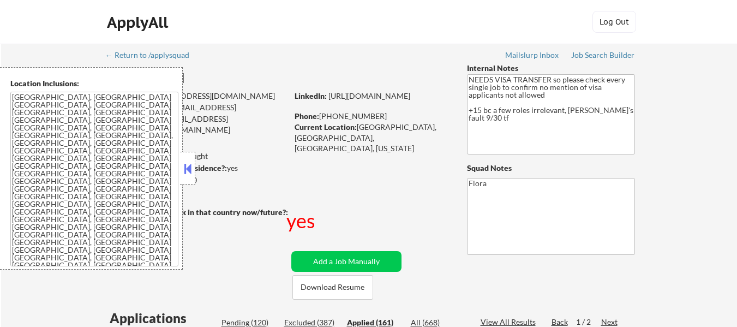
select select ""applied""
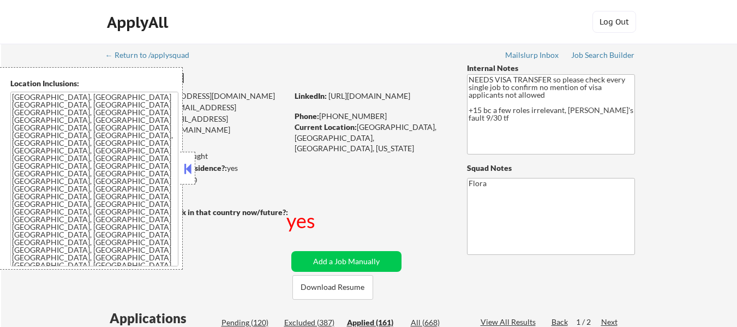
select select ""applied""
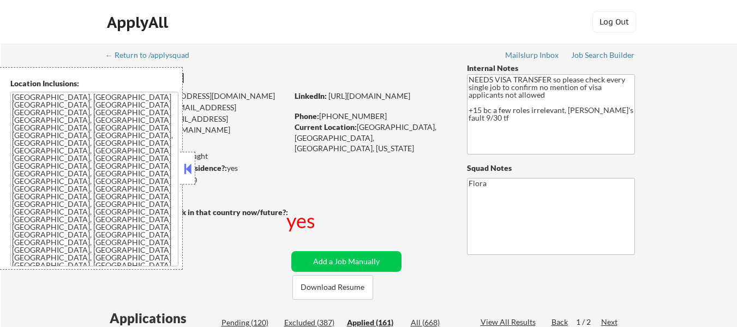
select select ""applied""
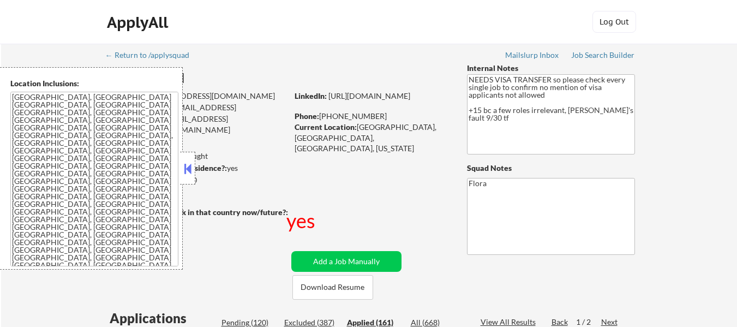
click at [189, 164] on button at bounding box center [188, 168] width 12 height 16
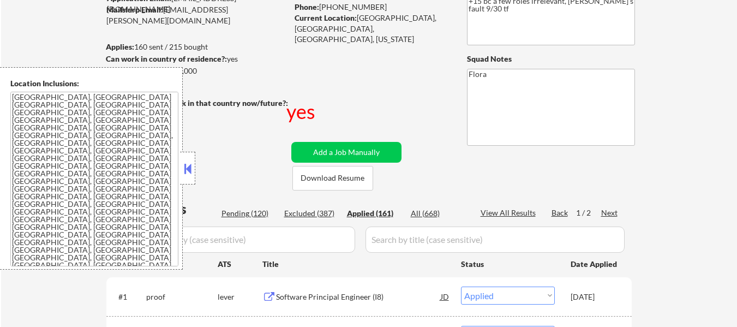
scroll to position [109, 0]
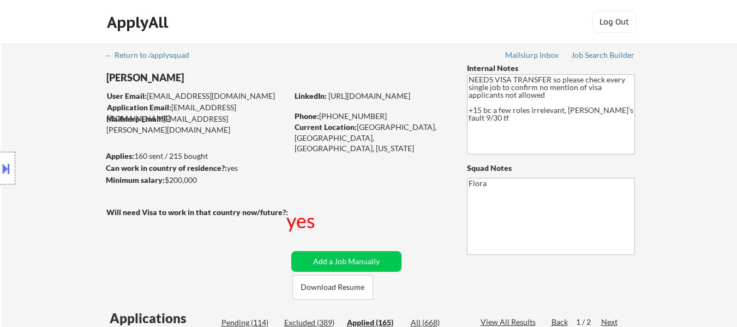
select select ""applied""
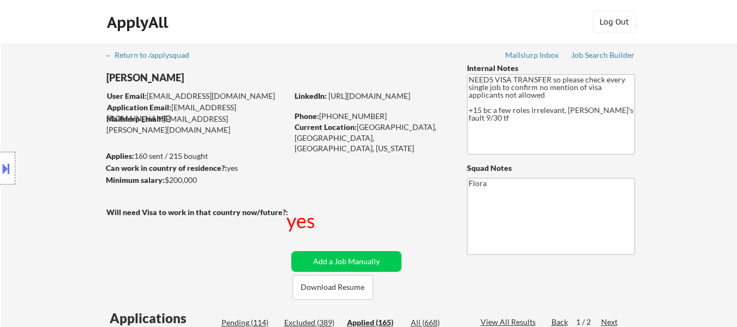
select select ""applied""
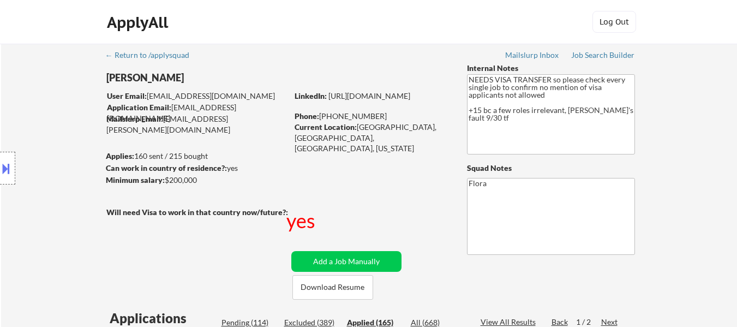
select select ""applied""
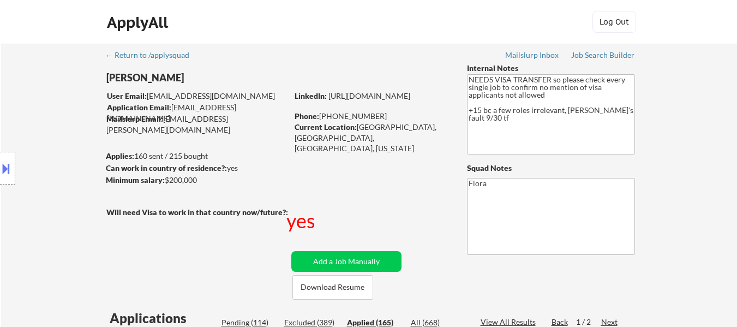
select select ""applied""
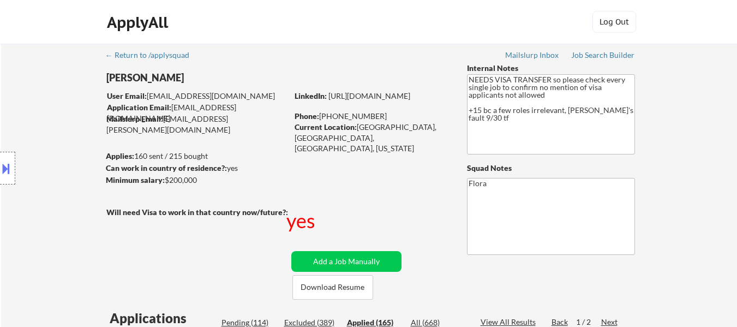
select select ""applied""
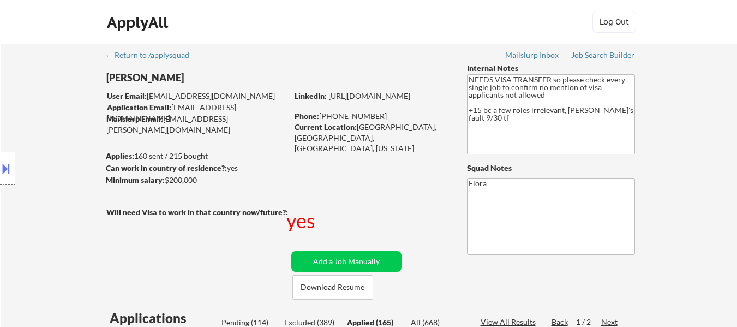
select select ""applied""
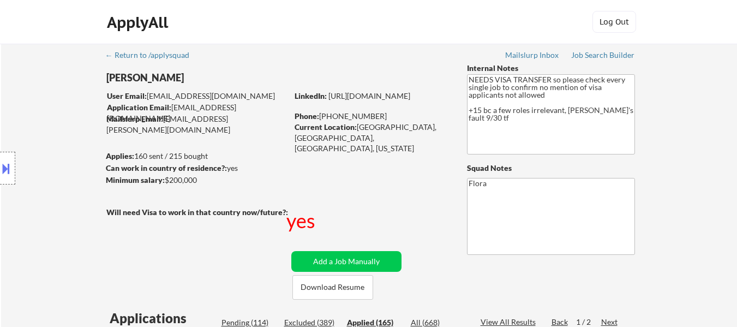
select select ""applied""
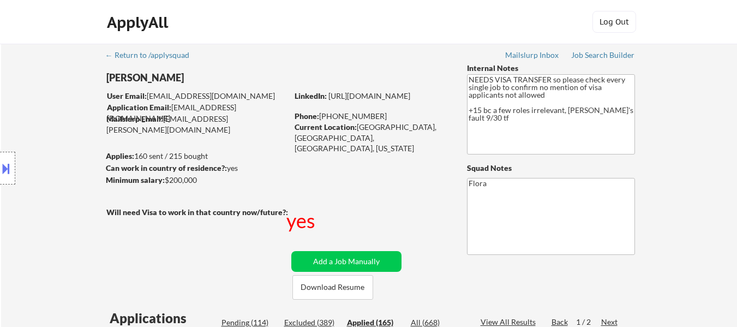
select select ""applied""
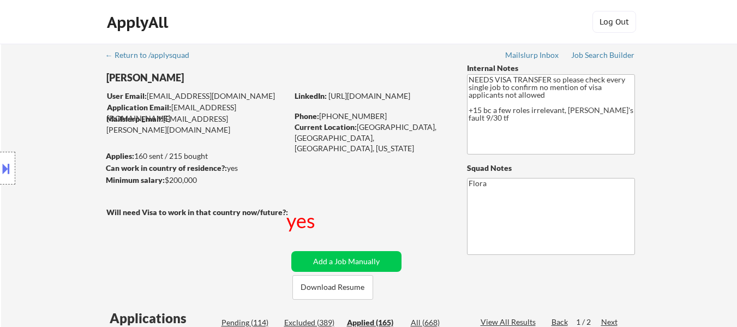
select select ""applied""
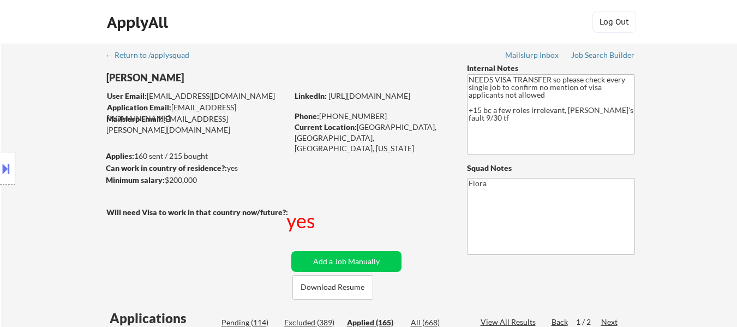
select select ""applied""
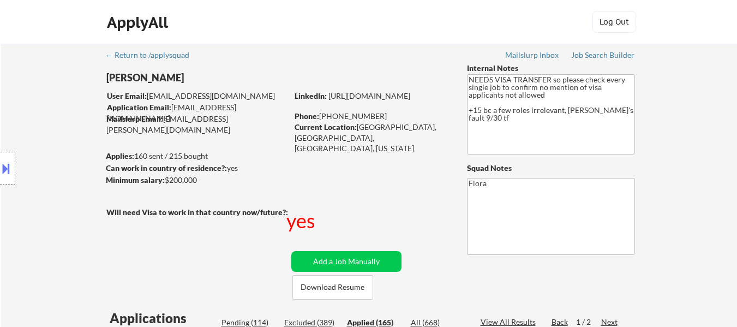
select select ""applied""
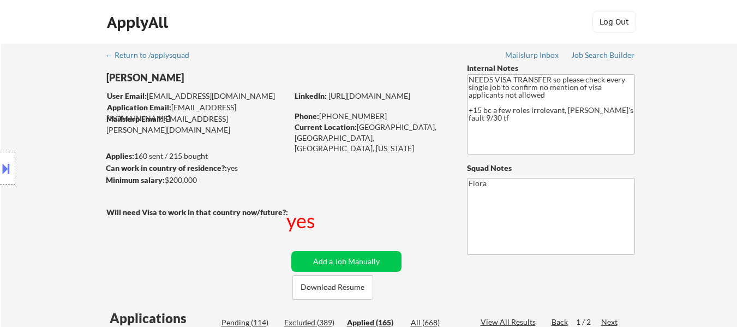
select select ""applied""
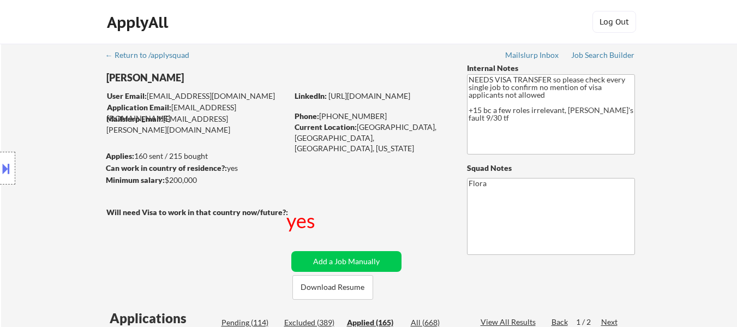
select select ""applied""
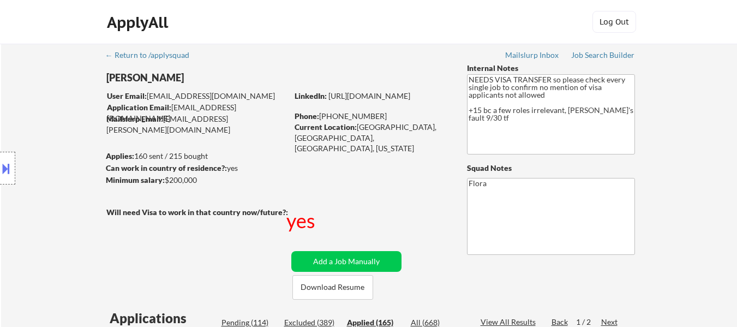
select select ""applied""
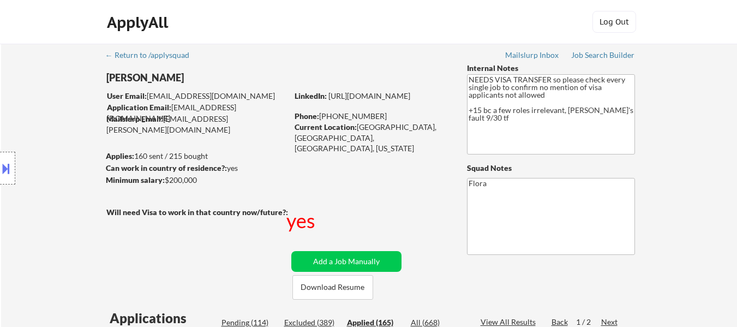
select select ""applied""
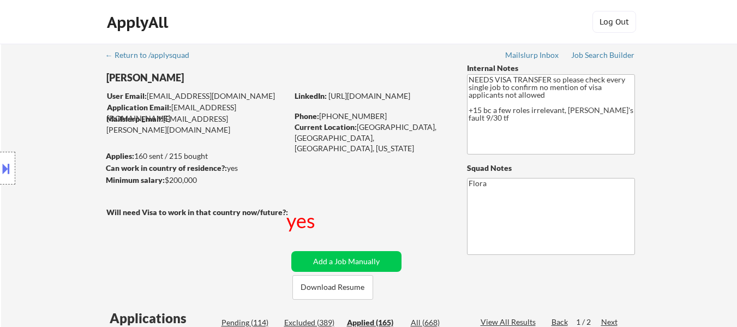
select select ""applied""
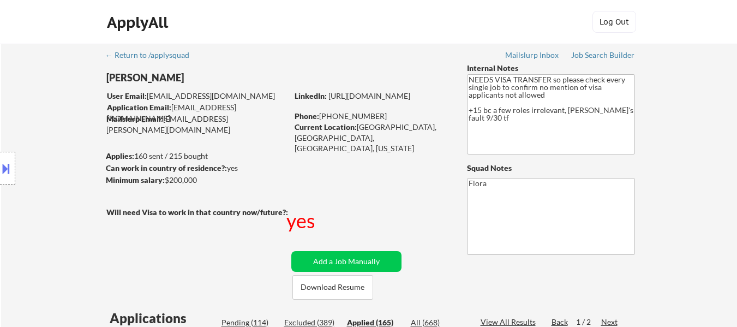
select select ""applied""
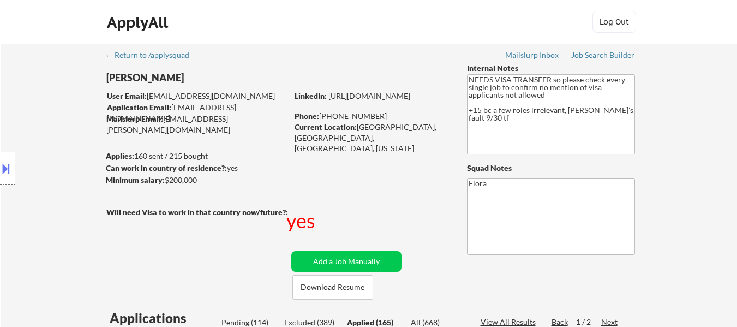
select select ""applied""
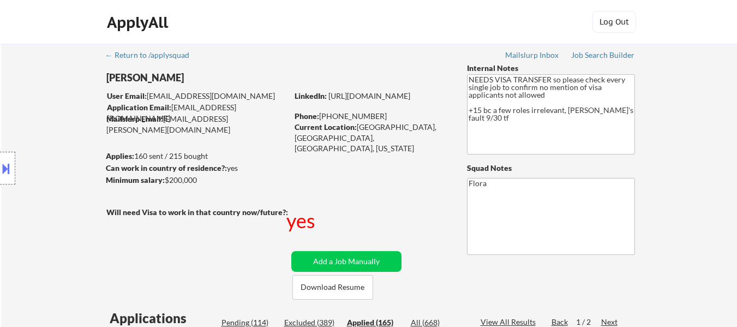
select select ""applied""
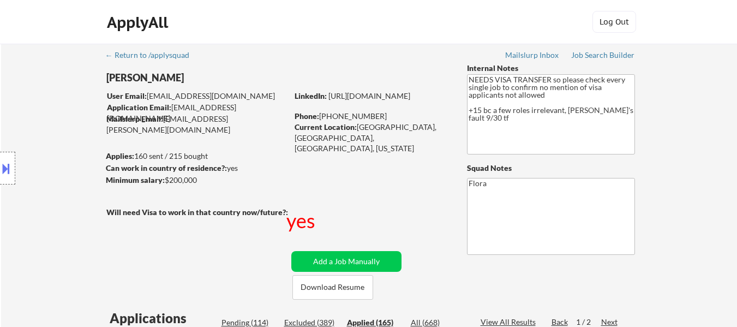
select select ""applied""
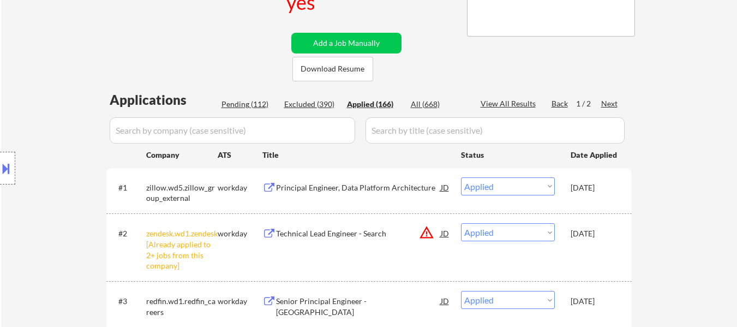
scroll to position [218, 0]
